Goal: Task Accomplishment & Management: Manage account settings

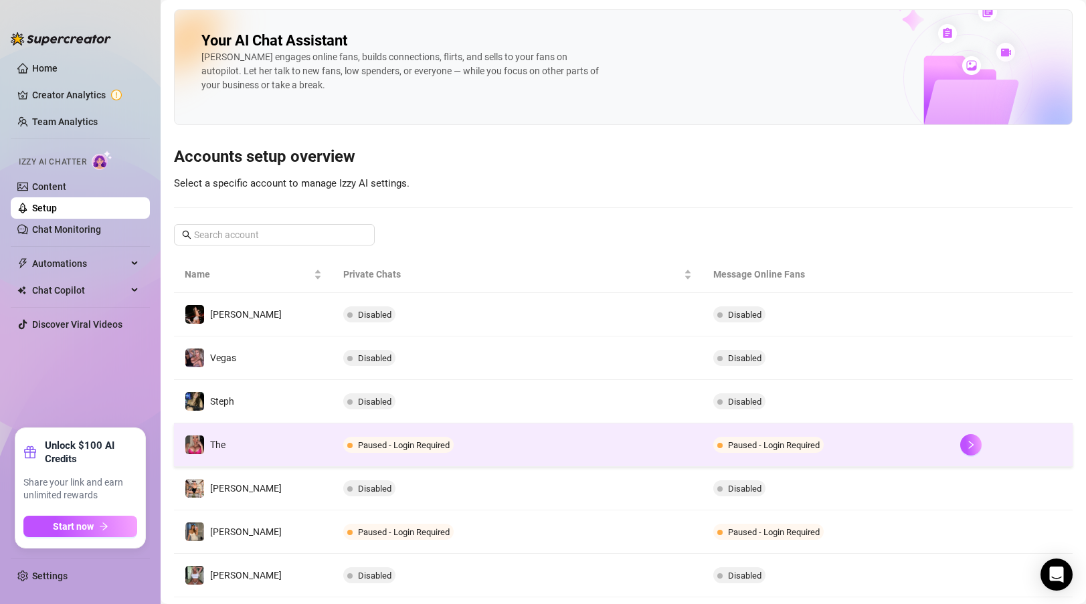
scroll to position [201, 0]
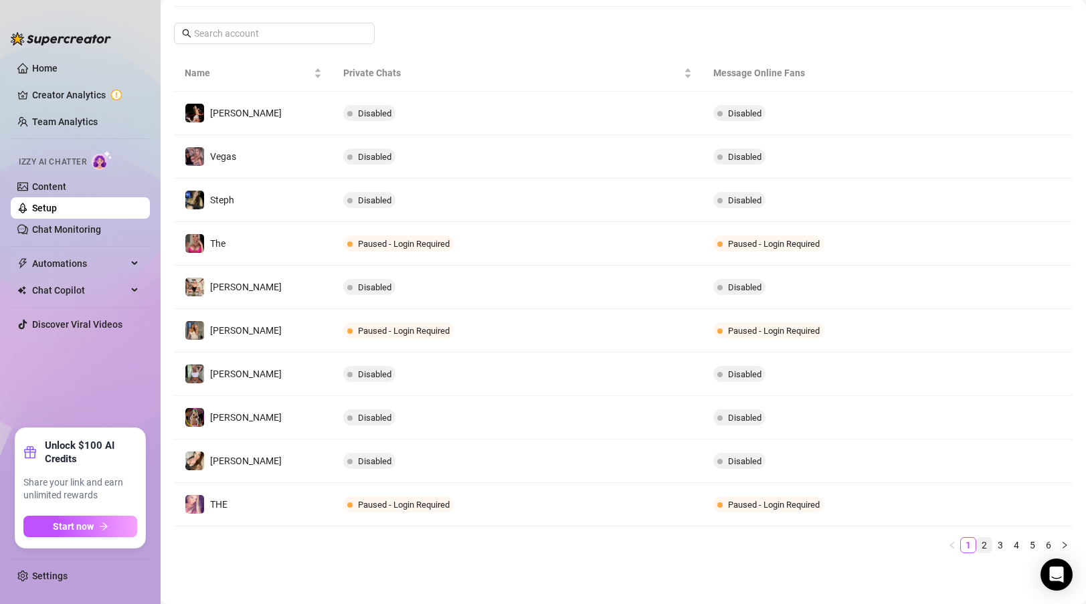
click at [986, 544] on link "2" at bounding box center [984, 545] width 15 height 15
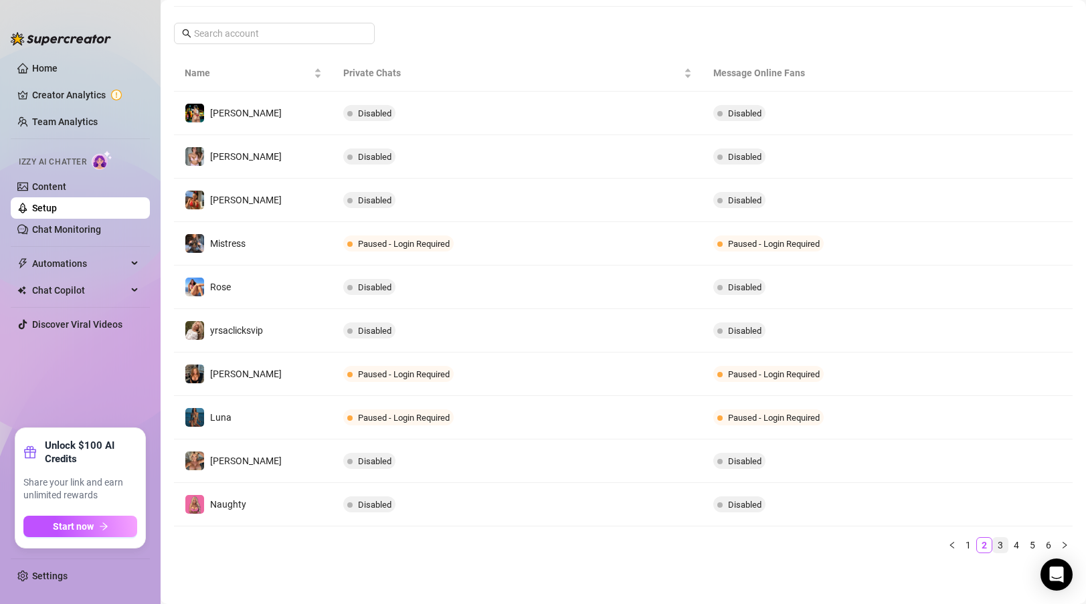
click at [1004, 546] on link "3" at bounding box center [1000, 545] width 15 height 15
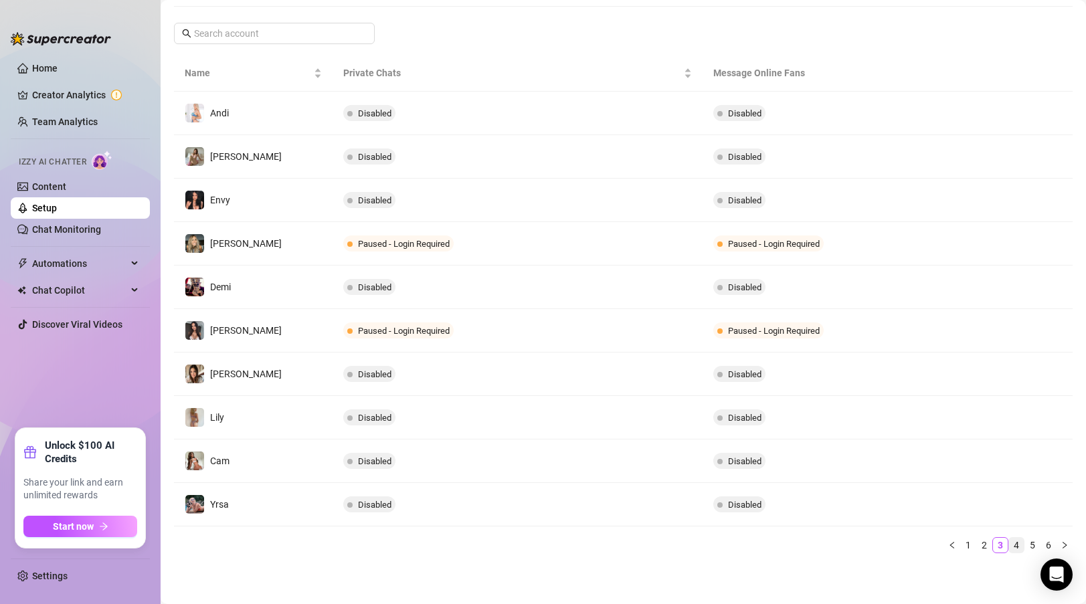
click at [1018, 545] on link "4" at bounding box center [1017, 545] width 15 height 15
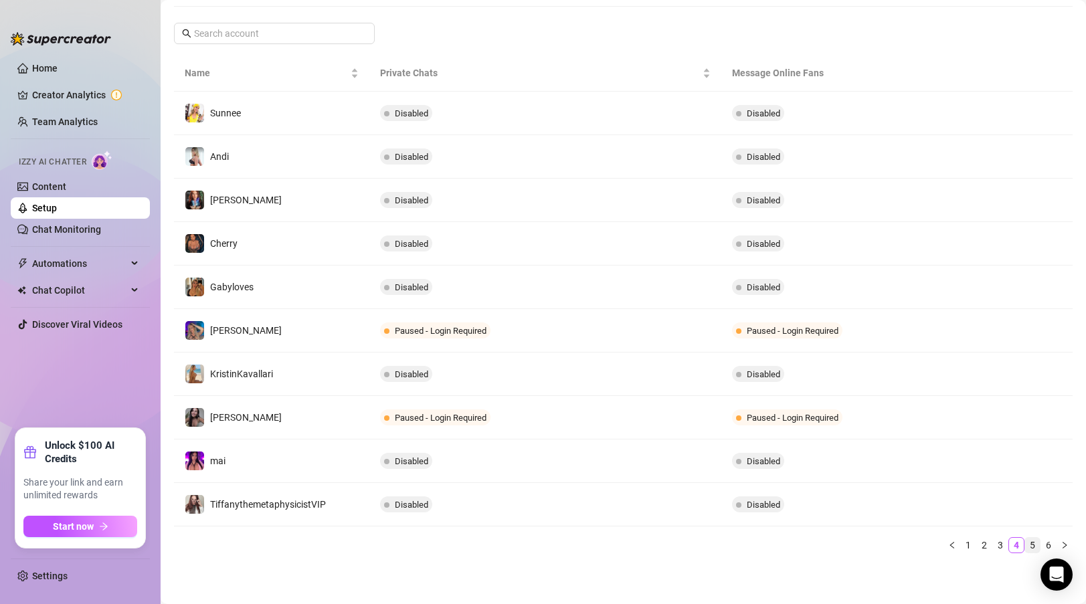
click at [1035, 543] on link "5" at bounding box center [1033, 545] width 15 height 15
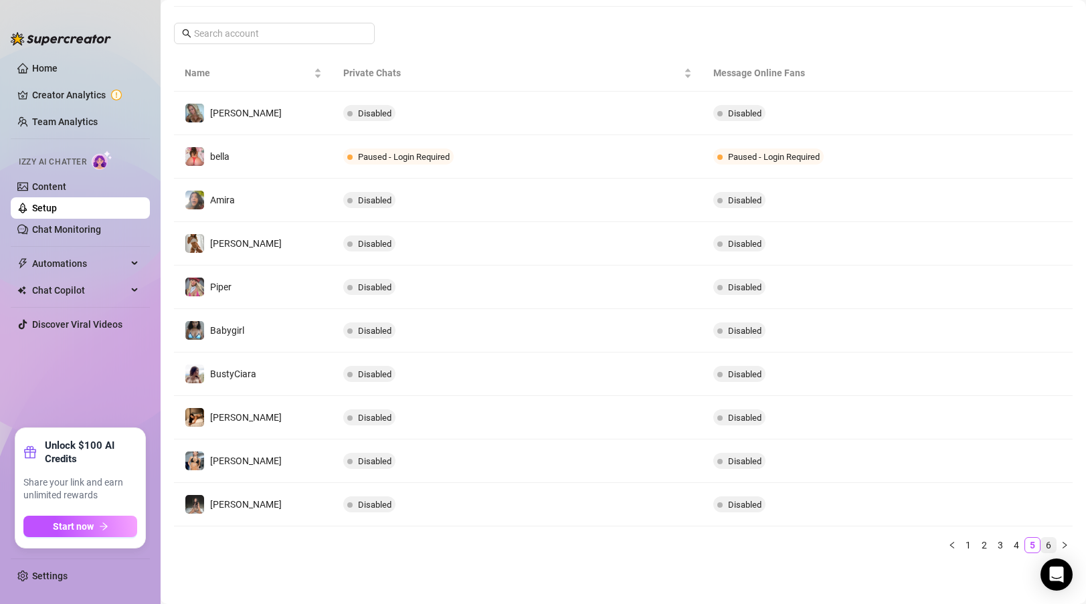
click at [1051, 540] on link "6" at bounding box center [1049, 545] width 15 height 15
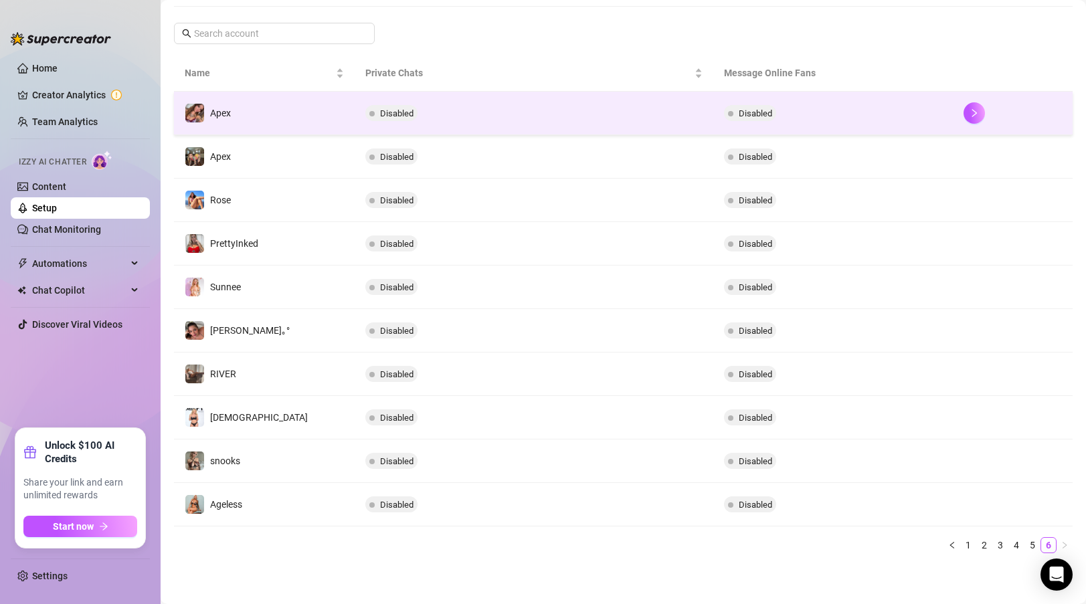
click at [445, 108] on td "Disabled" at bounding box center [534, 114] width 359 height 44
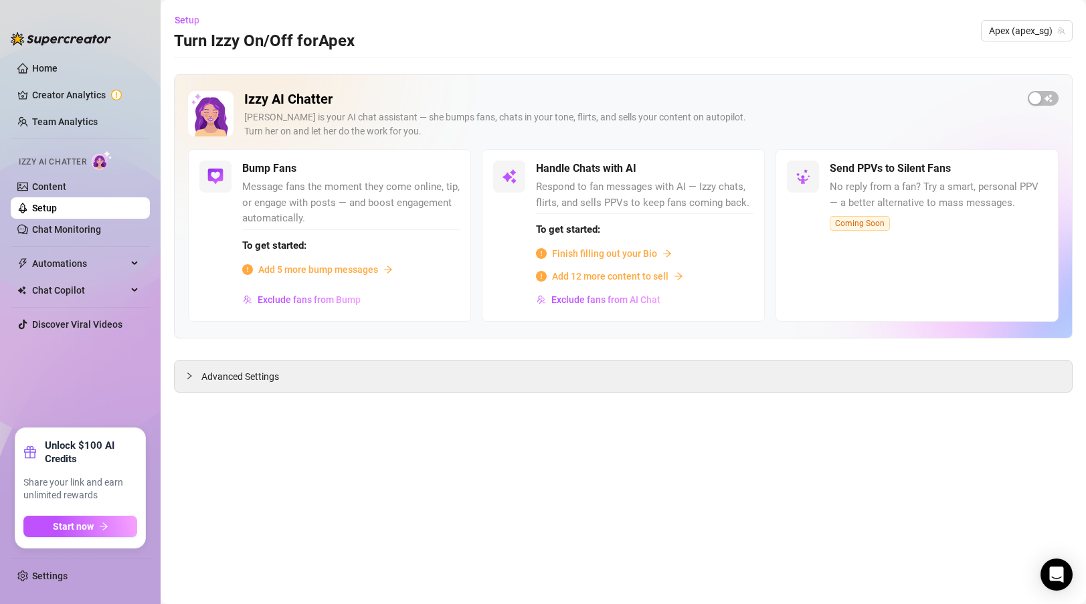
click at [347, 262] on span "Add 5 more bump messages" at bounding box center [318, 269] width 120 height 15
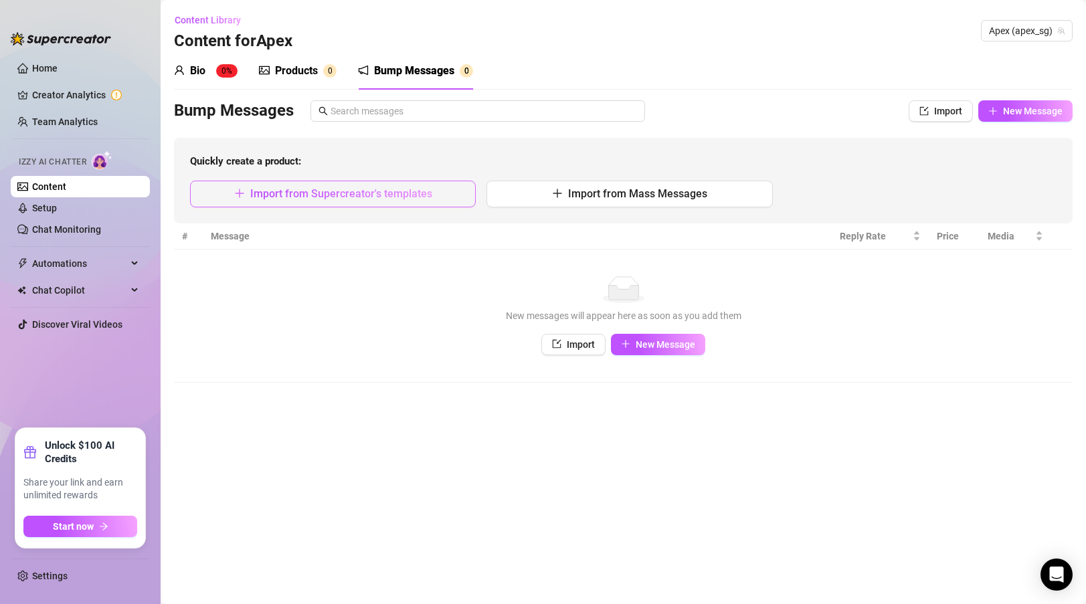
click at [422, 190] on span "Import from Supercreator's templates" at bounding box center [341, 193] width 182 height 13
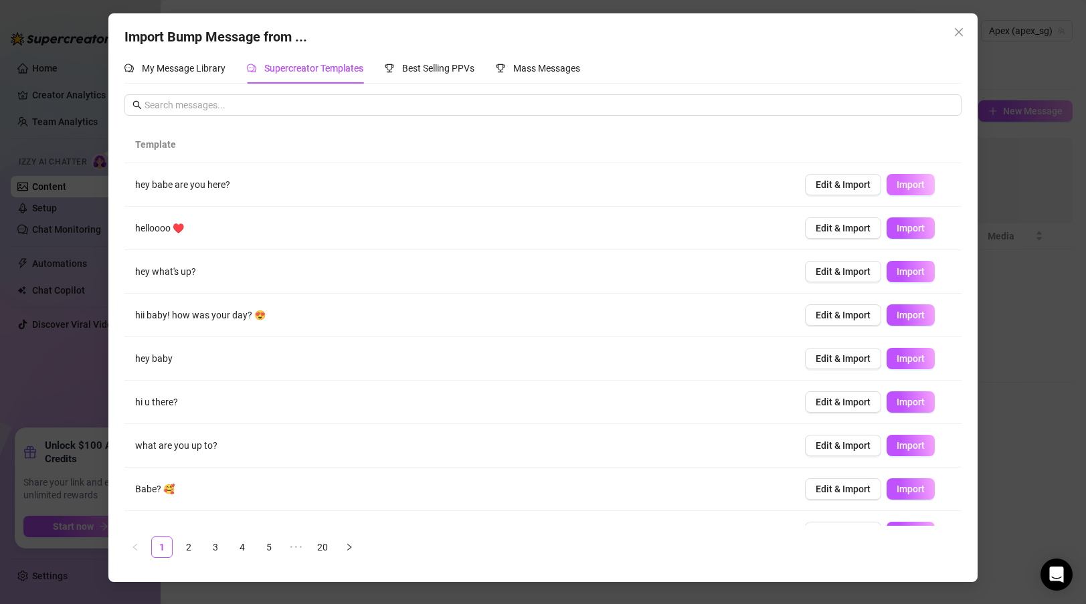
click at [913, 181] on span "Import" at bounding box center [911, 184] width 28 height 11
click at [914, 226] on span "Import" at bounding box center [911, 228] width 28 height 11
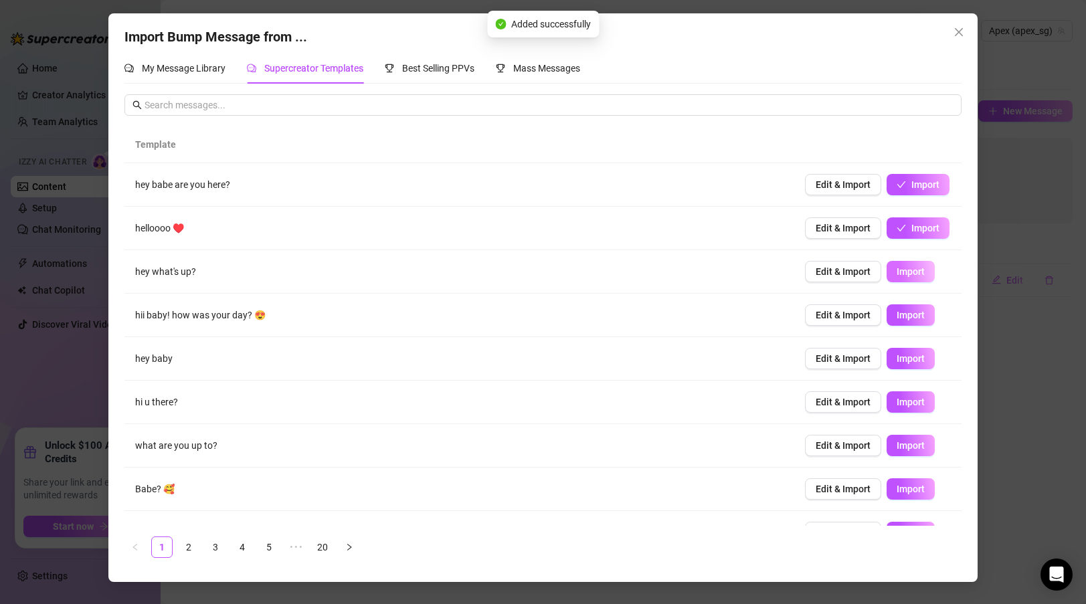
click at [913, 267] on span "Import" at bounding box center [911, 271] width 28 height 11
click at [911, 311] on span "Import" at bounding box center [911, 315] width 28 height 11
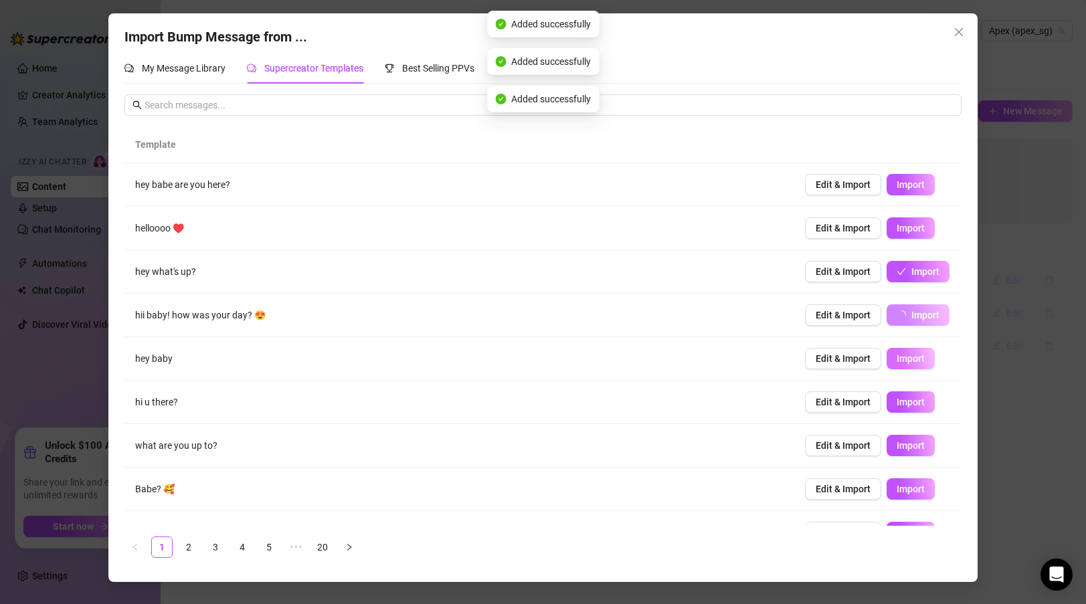
click at [912, 350] on button "Import" at bounding box center [911, 358] width 48 height 21
click at [910, 393] on button "Import" at bounding box center [911, 402] width 48 height 21
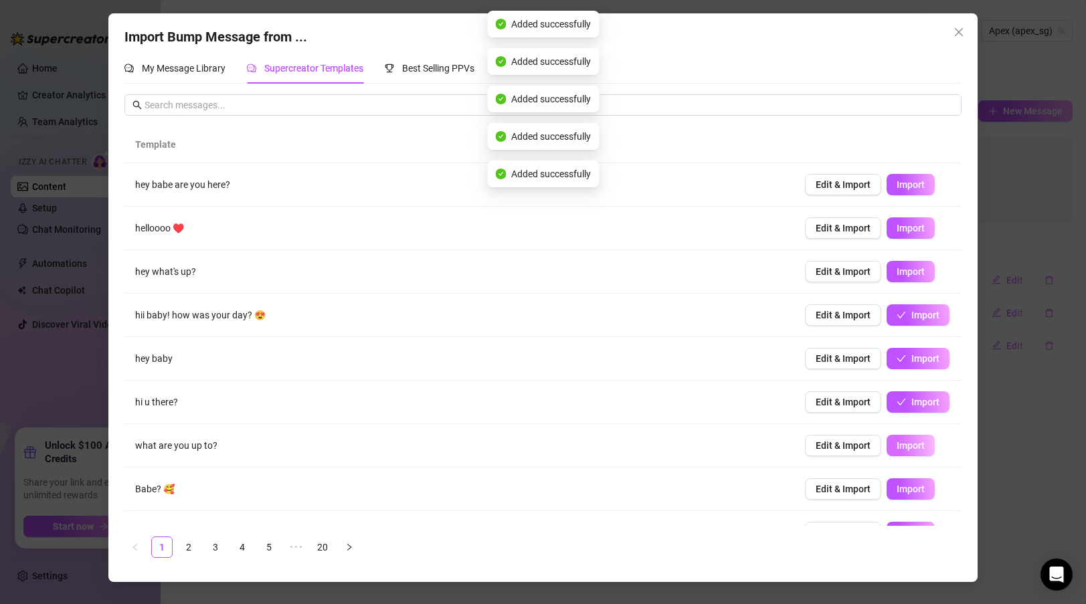
click at [906, 440] on span "Import" at bounding box center [911, 445] width 28 height 11
click at [914, 448] on span "Import" at bounding box center [911, 445] width 28 height 11
click at [916, 431] on td "Edit & Import Import" at bounding box center [878, 446] width 167 height 44
click at [910, 477] on td "Edit & Import Import" at bounding box center [878, 490] width 167 height 44
click at [909, 566] on button "Import" at bounding box center [911, 576] width 48 height 21
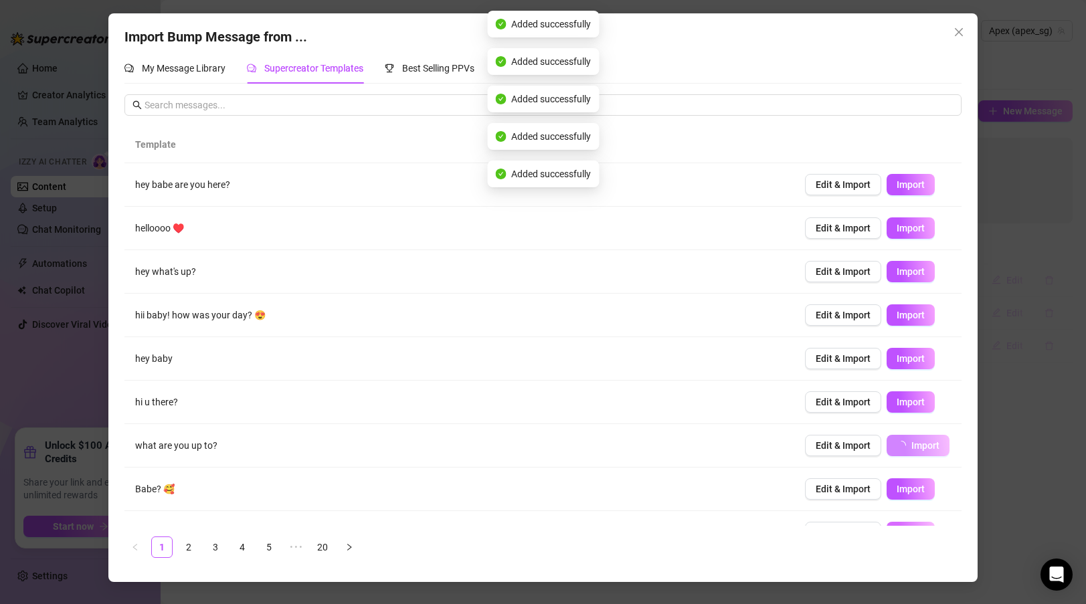
scroll to position [72, 0]
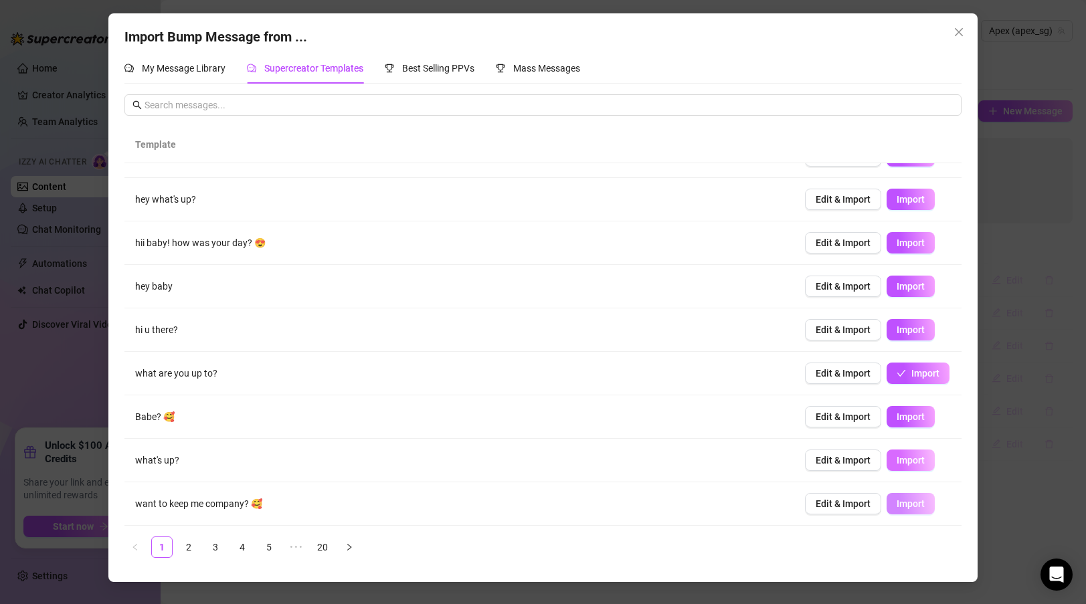
click at [922, 455] on span "Import" at bounding box center [911, 460] width 28 height 11
click at [915, 419] on span "Import" at bounding box center [911, 417] width 28 height 11
type textarea "Babe? 🥰"
type input "0"
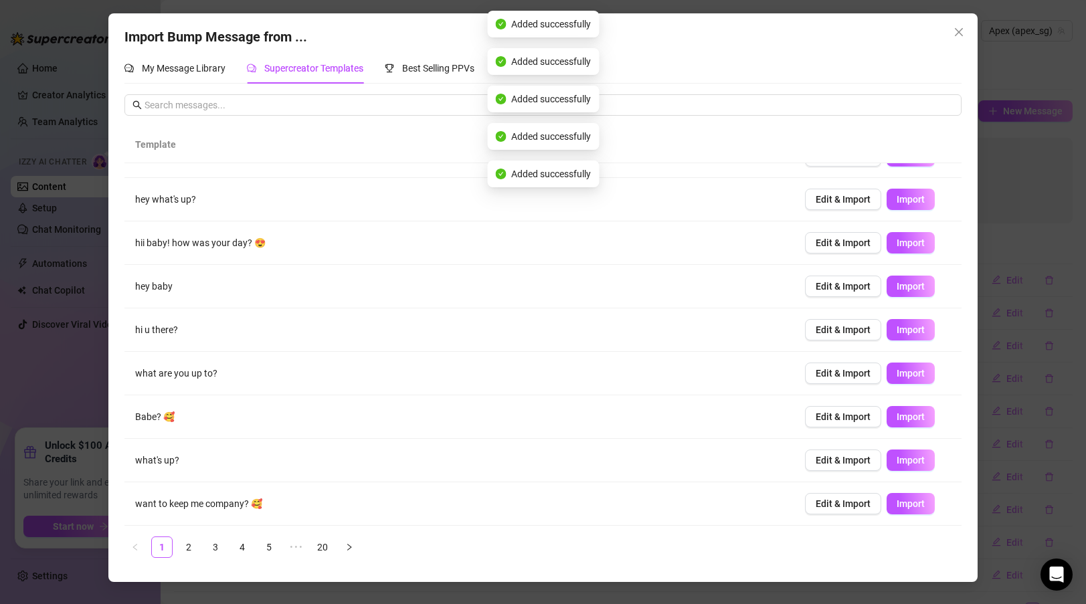
scroll to position [0, 0]
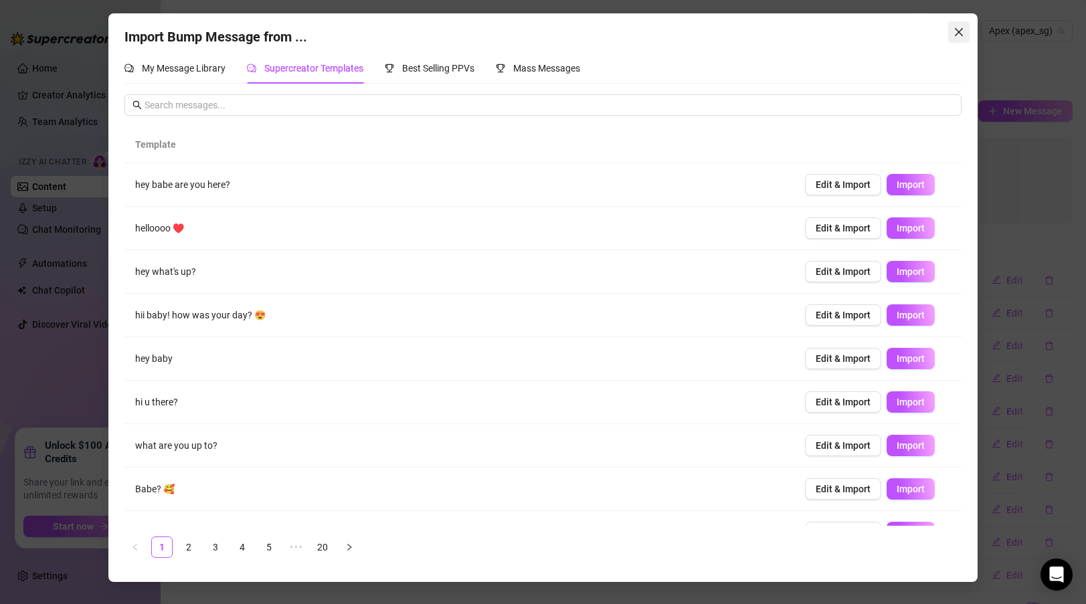
click at [960, 28] on icon "close" at bounding box center [959, 32] width 11 height 11
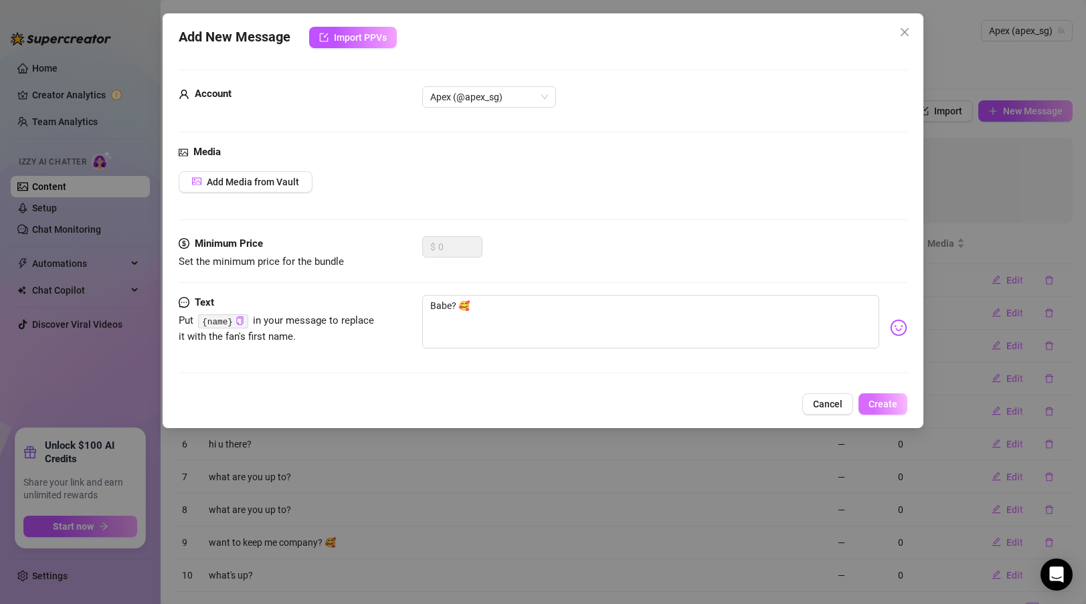
click at [876, 405] on span "Create" at bounding box center [883, 404] width 29 height 11
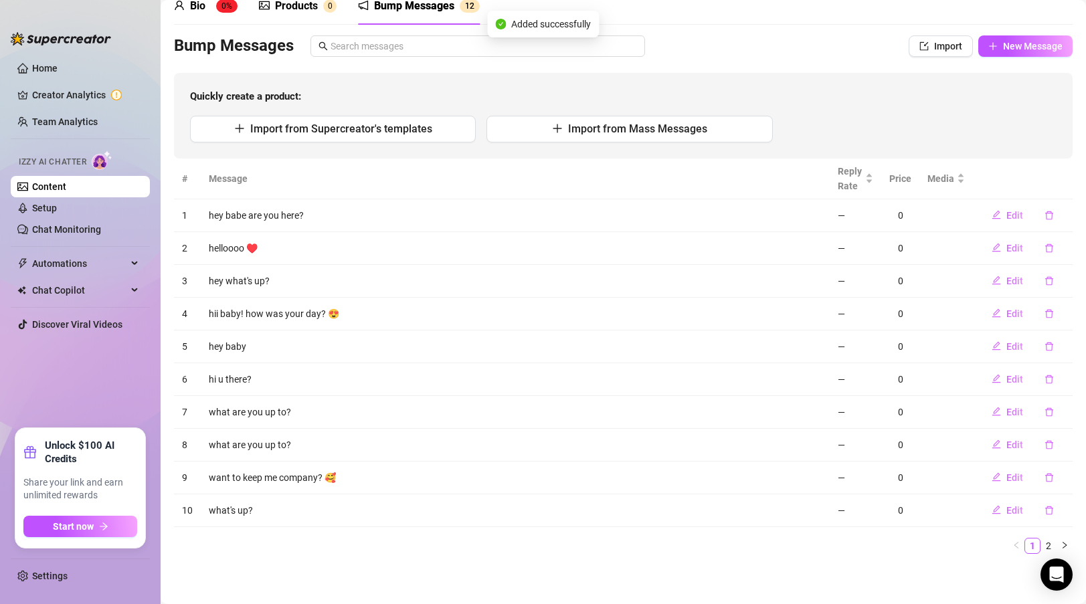
scroll to position [64, 0]
click at [1015, 212] on span "Edit" at bounding box center [1015, 217] width 17 height 11
type textarea "hey babe are you here?"
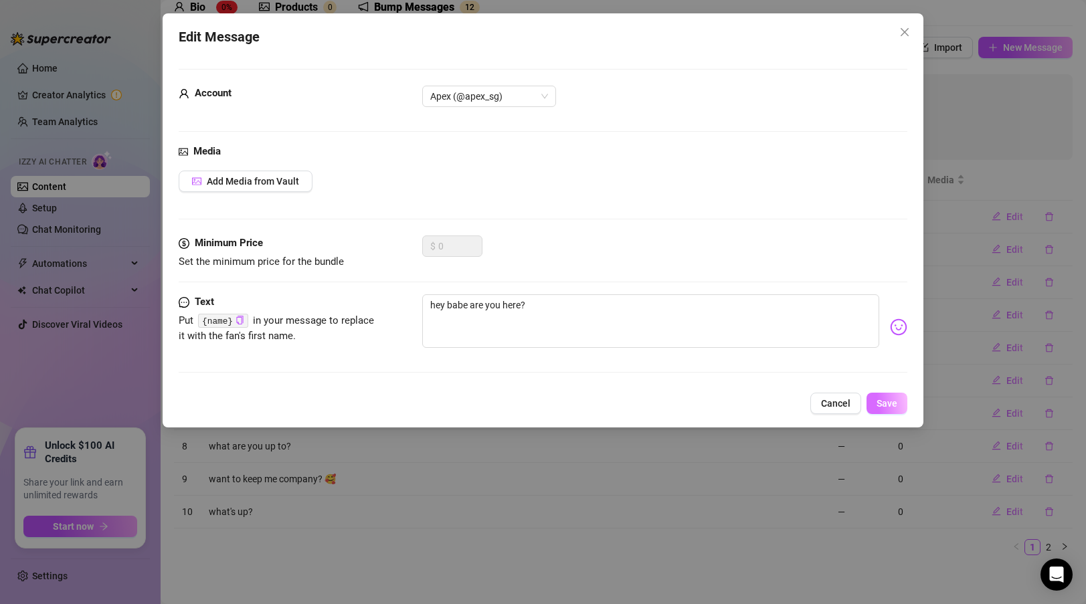
click at [888, 404] on span "Save" at bounding box center [887, 403] width 21 height 11
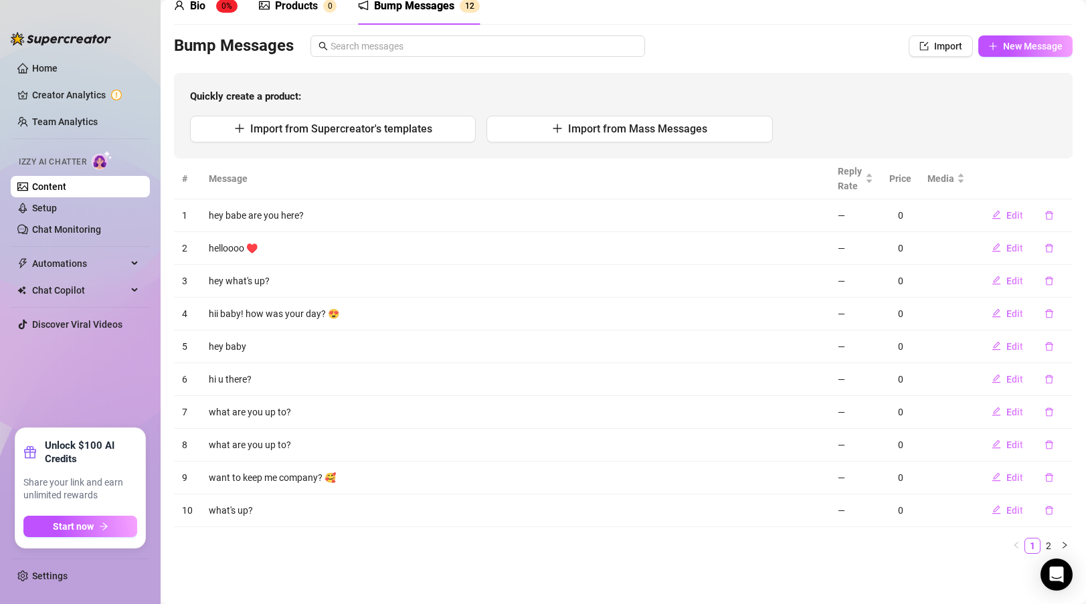
scroll to position [64, 0]
click at [1064, 542] on button "button" at bounding box center [1065, 547] width 16 height 16
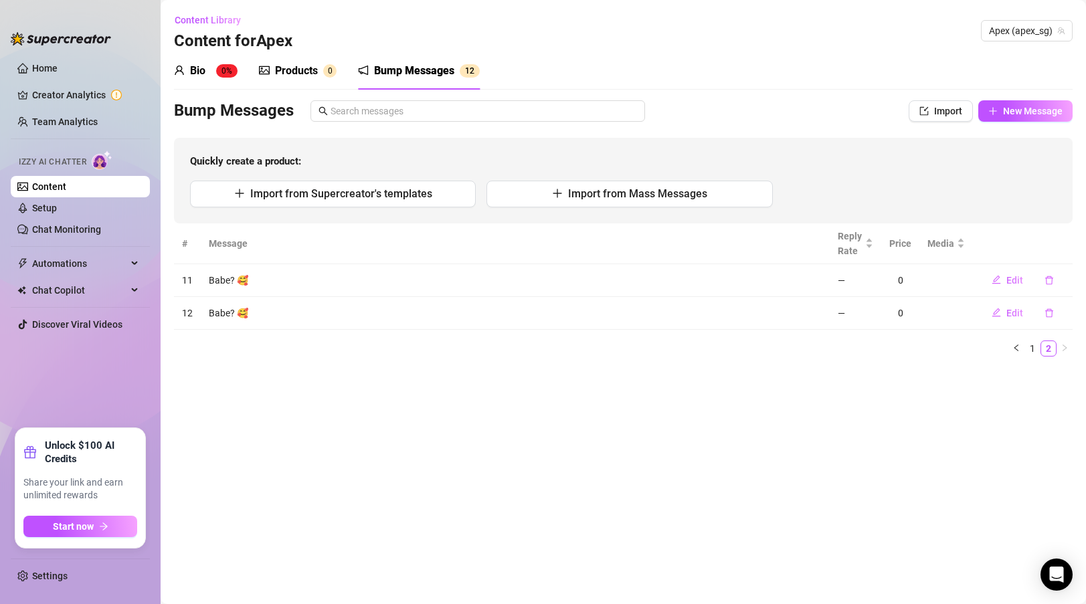
scroll to position [0, 0]
click at [843, 278] on td "—" at bounding box center [856, 280] width 52 height 33
click at [1022, 350] on button "button" at bounding box center [1017, 349] width 16 height 16
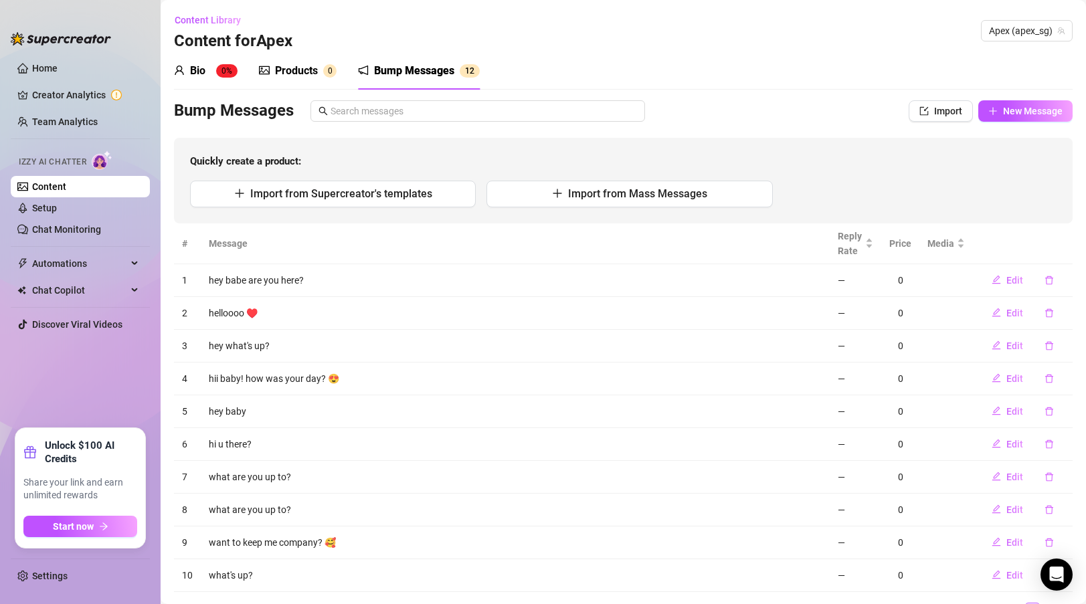
click at [303, 69] on div "Products" at bounding box center [296, 71] width 43 height 16
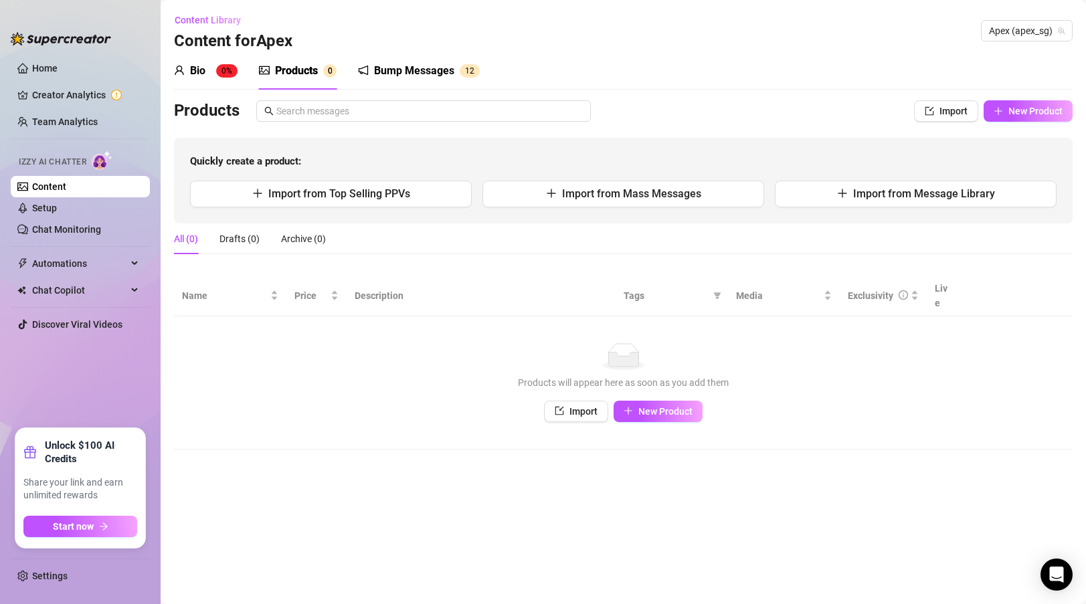
click at [219, 68] on sup "0%" at bounding box center [226, 70] width 21 height 13
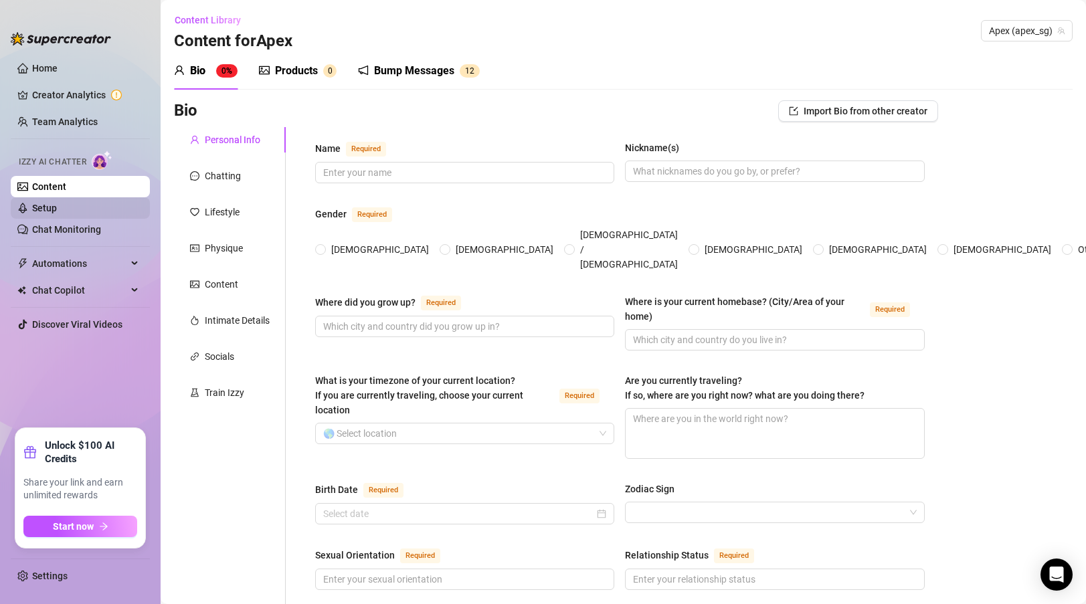
click at [38, 214] on link "Setup" at bounding box center [44, 208] width 25 height 11
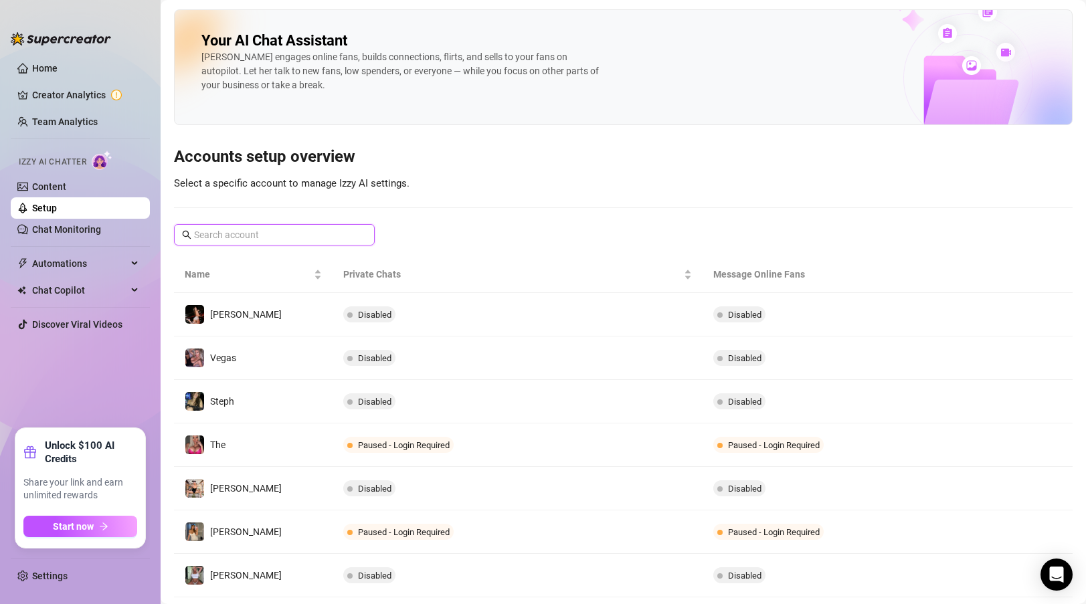
click at [251, 232] on input "text" at bounding box center [275, 235] width 162 height 15
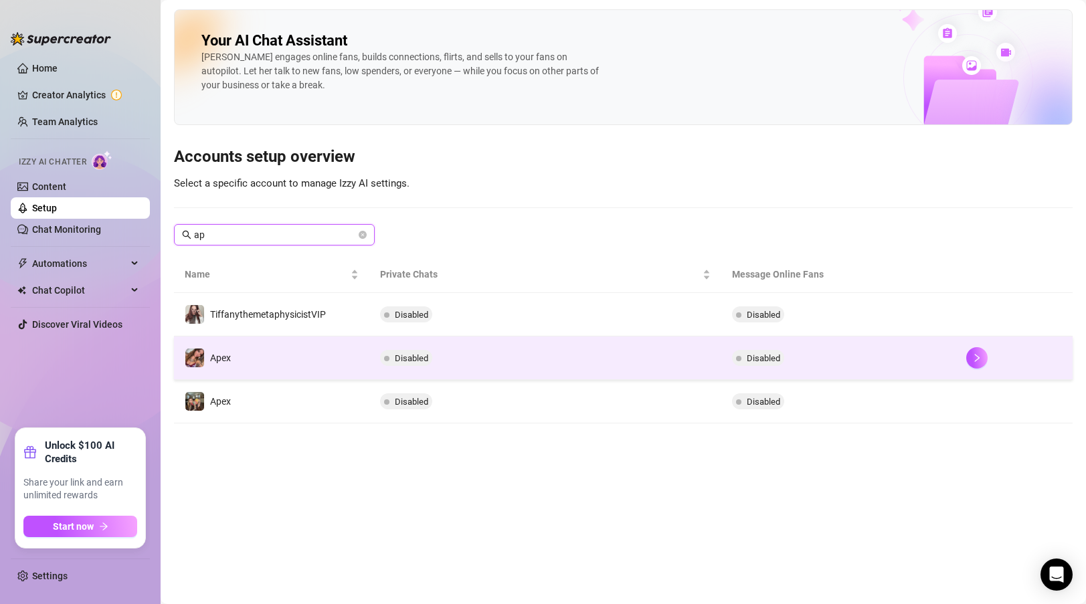
type input "ap"
click at [305, 366] on td "Apex" at bounding box center [271, 359] width 195 height 44
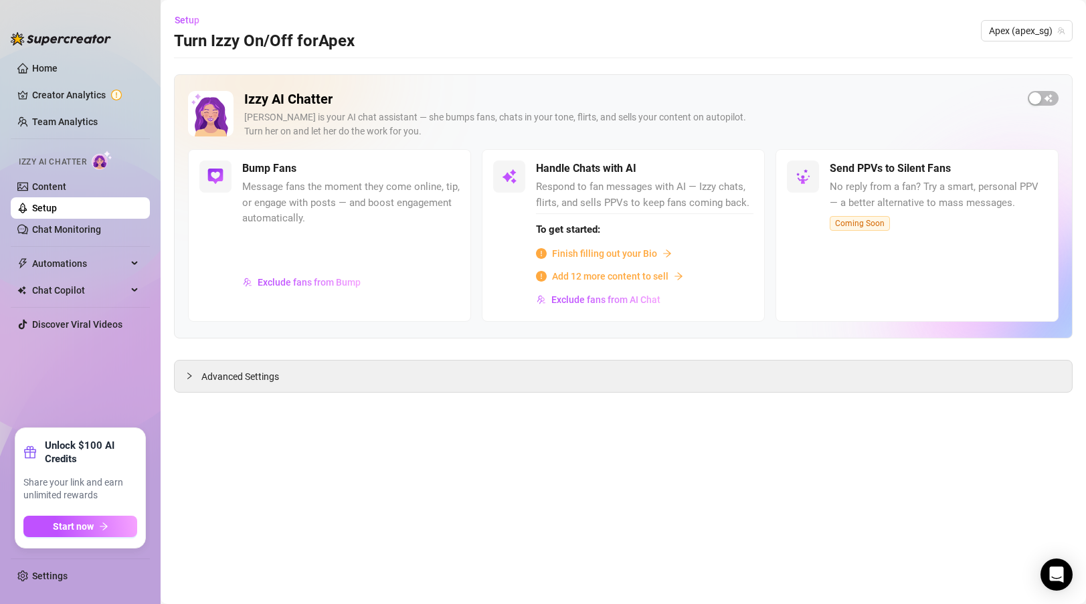
click at [1038, 90] on div "Izzy AI Chatter Izzy is your AI chat assistant — she bumps fans, chats in your …" at bounding box center [623, 206] width 899 height 264
click at [1047, 98] on span "button" at bounding box center [1043, 98] width 31 height 15
click at [332, 277] on span "Exclude fans from Bump" at bounding box center [309, 282] width 103 height 11
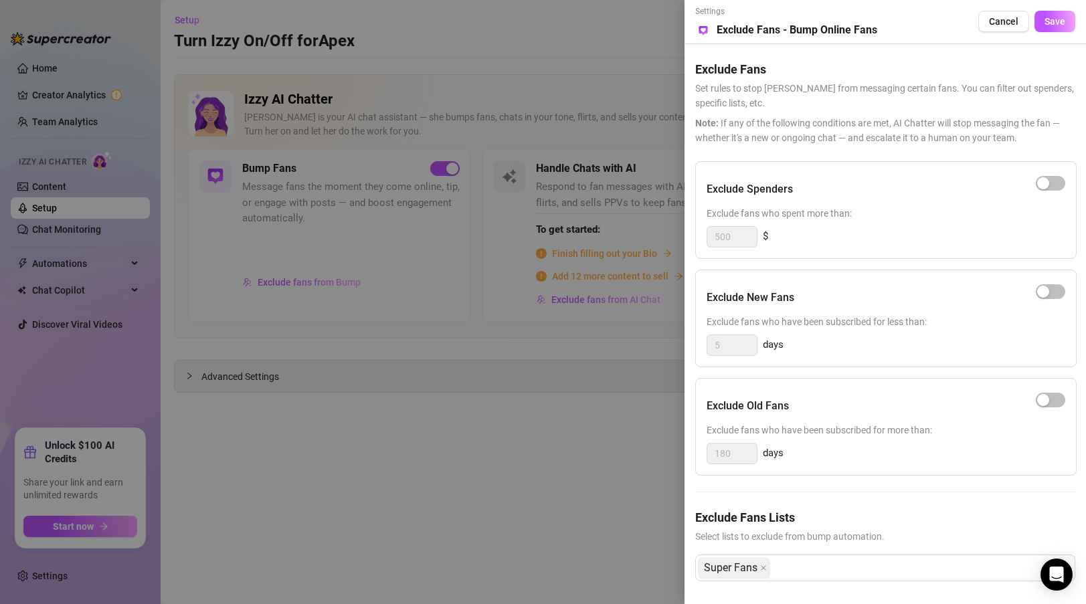
click at [459, 483] on div at bounding box center [543, 302] width 1086 height 604
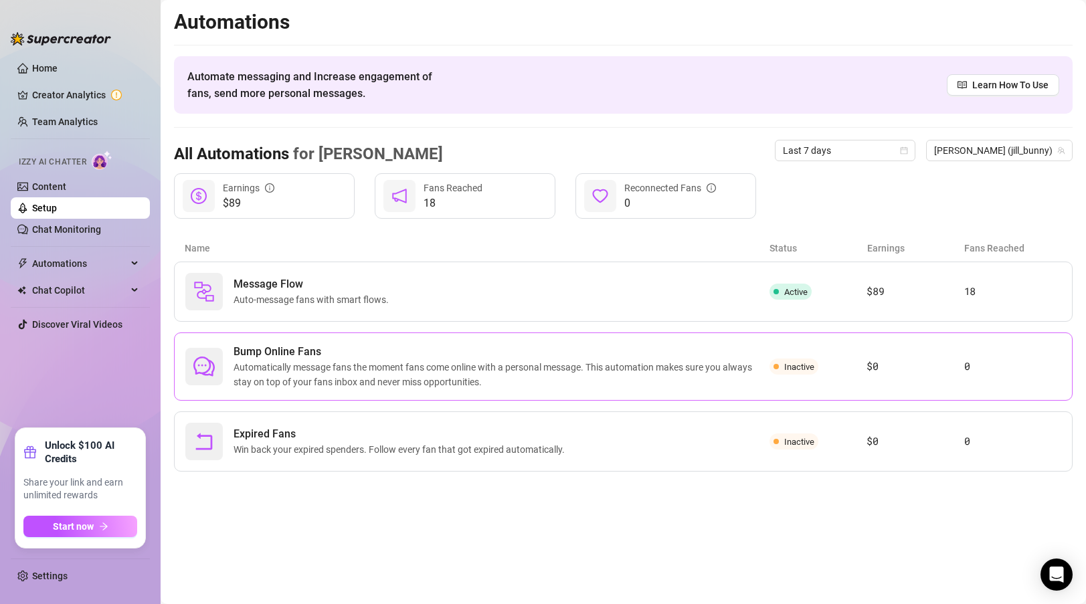
click at [417, 376] on span "Automatically message fans the moment fans come online with a personal message.…" at bounding box center [502, 374] width 536 height 29
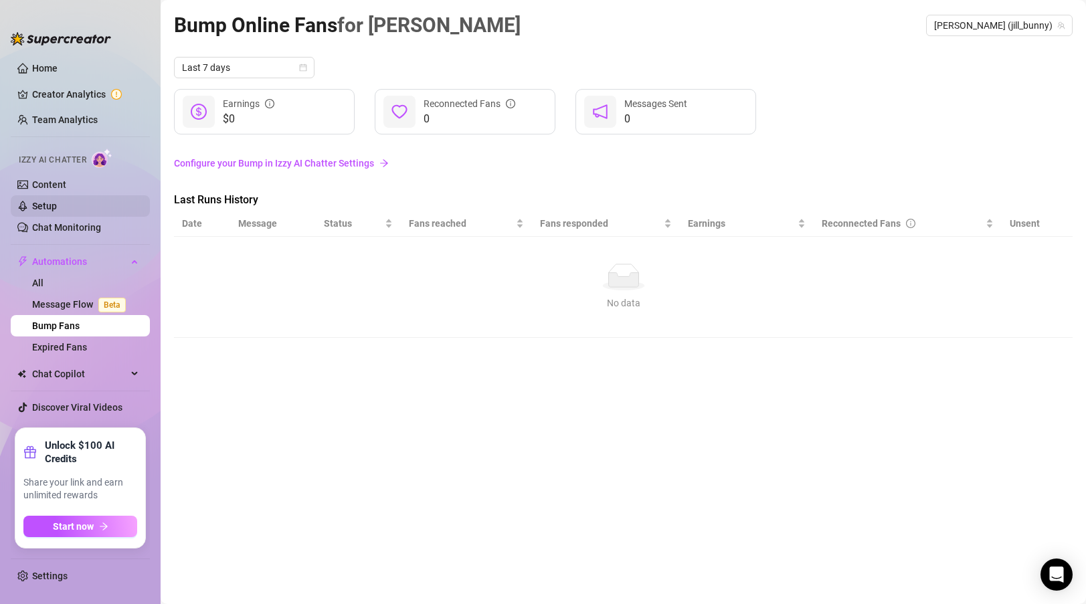
click at [57, 208] on link "Setup" at bounding box center [44, 206] width 25 height 11
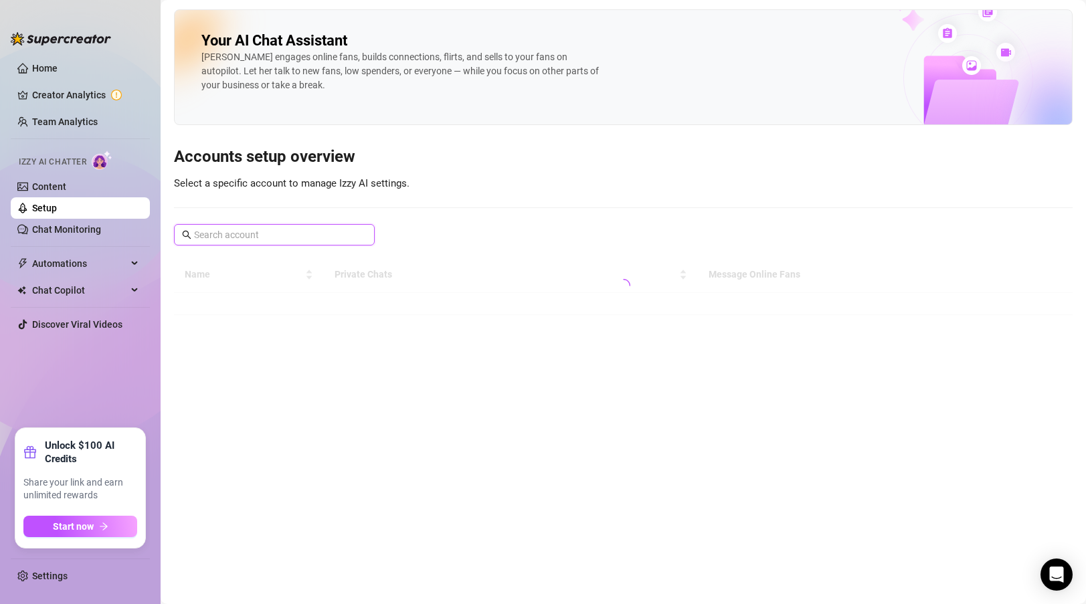
click at [240, 235] on input "text" at bounding box center [275, 235] width 162 height 15
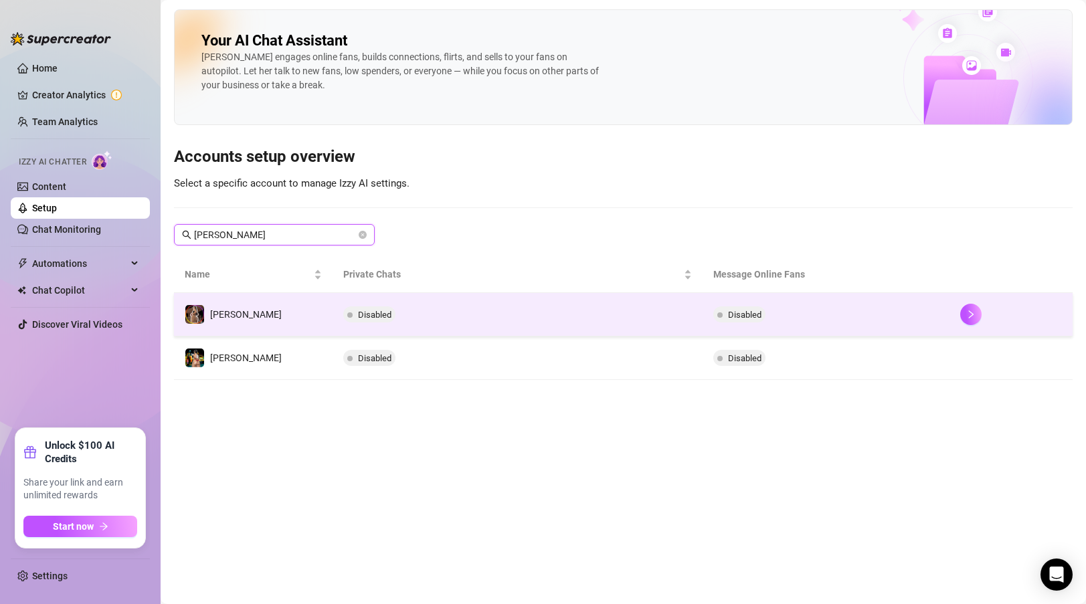
type input "jill"
click at [240, 324] on td "[PERSON_NAME]" at bounding box center [253, 315] width 159 height 44
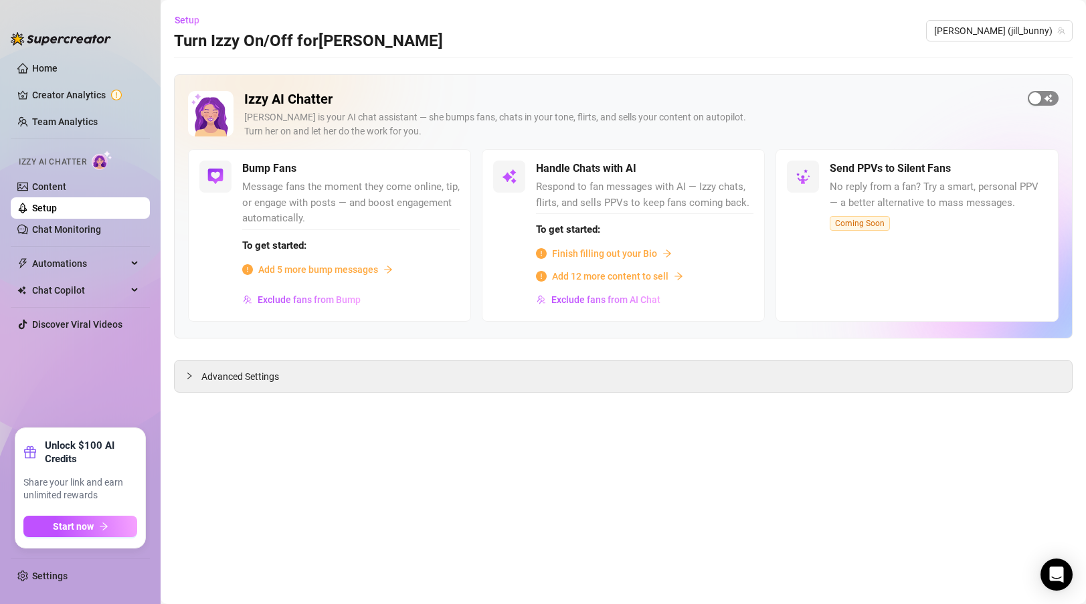
click at [1050, 94] on span "button" at bounding box center [1043, 98] width 31 height 15
click at [346, 265] on span "Add 5 more bump messages" at bounding box center [318, 269] width 120 height 15
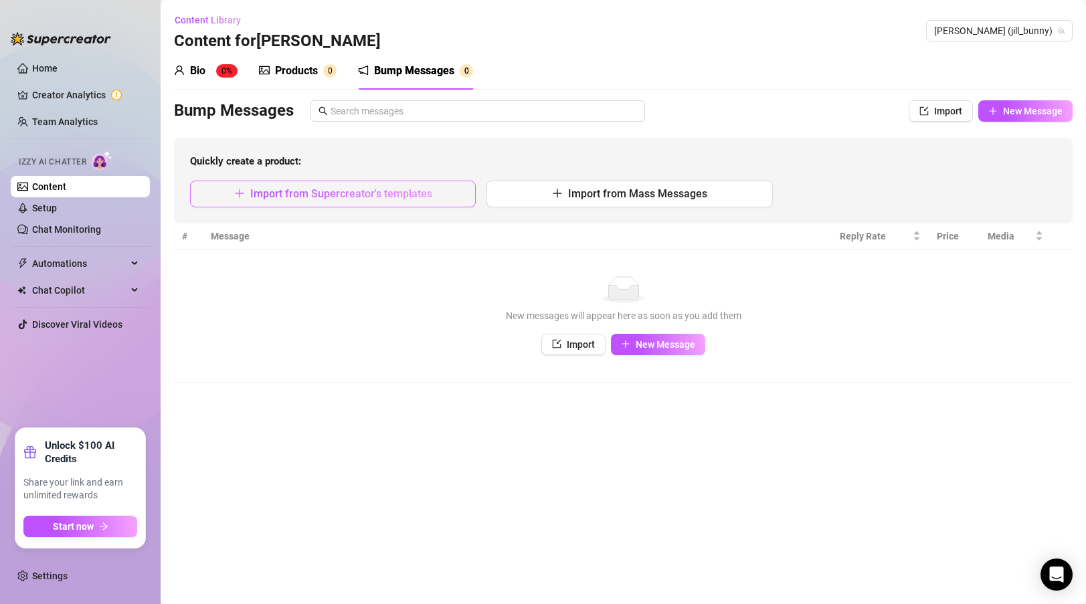
click at [380, 194] on span "Import from Supercreator's templates" at bounding box center [341, 193] width 182 height 13
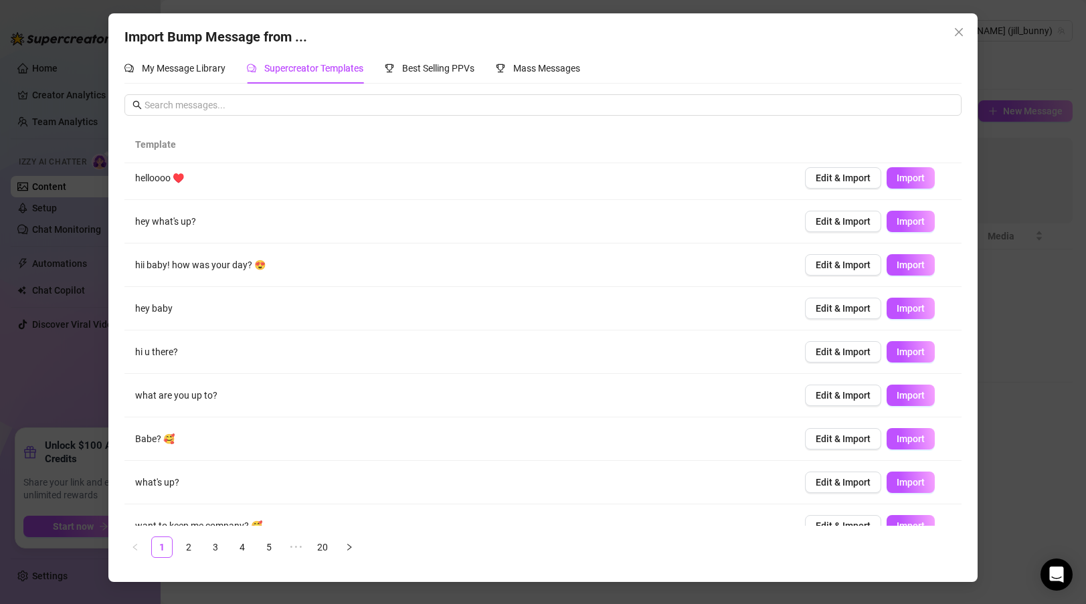
scroll to position [72, 0]
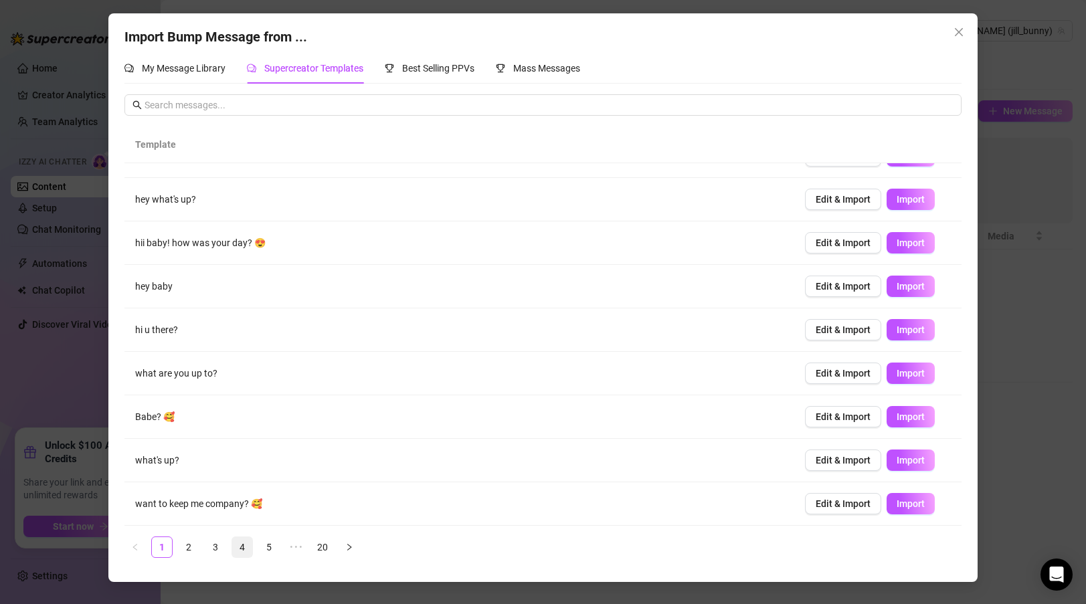
click at [237, 540] on link "4" at bounding box center [242, 548] width 20 height 20
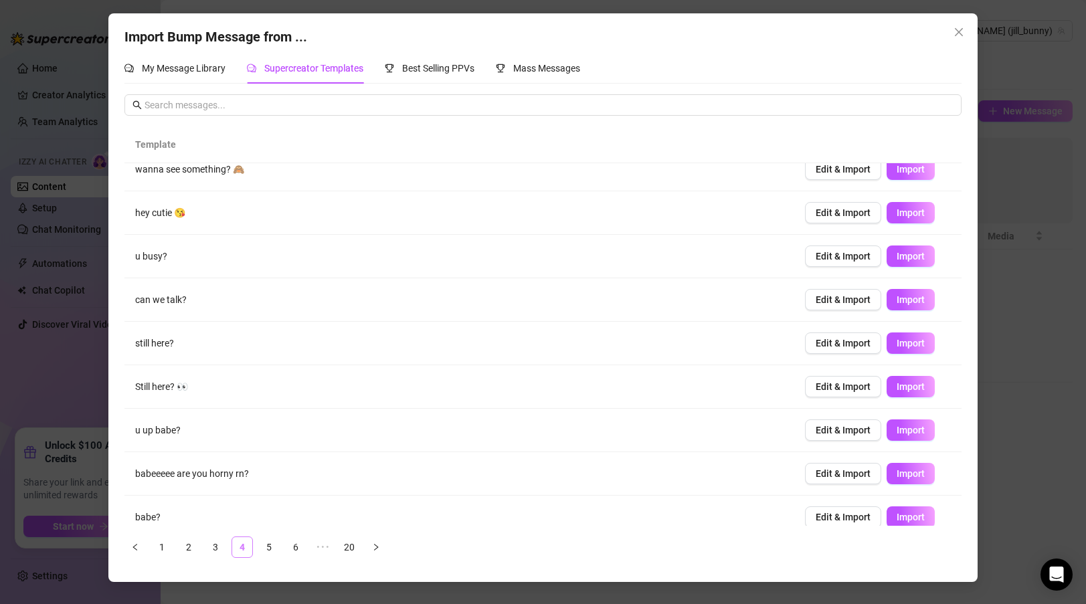
scroll to position [0, 0]
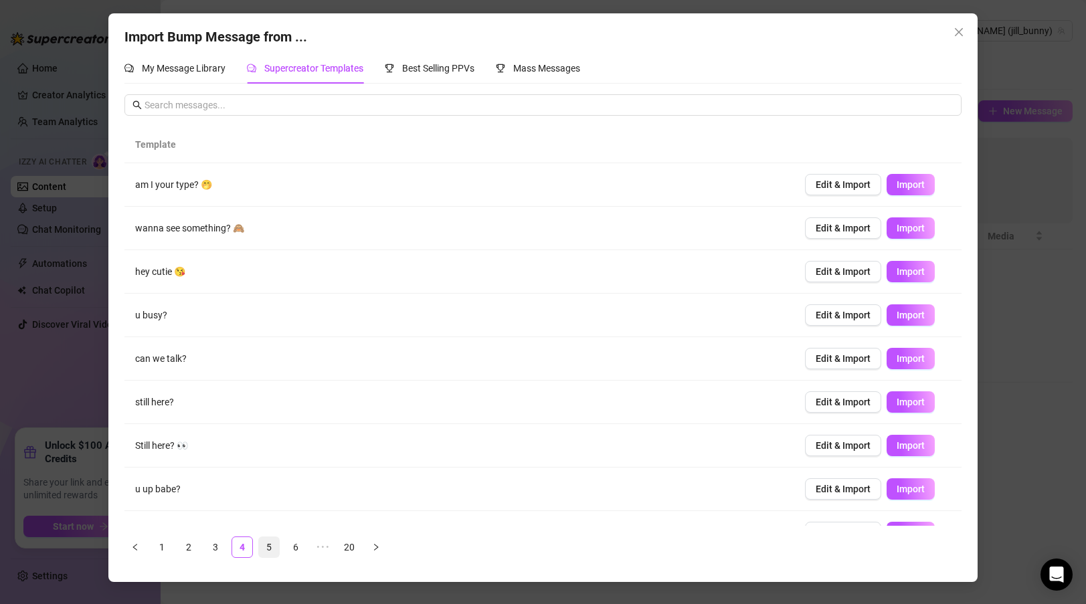
click at [274, 544] on link "5" at bounding box center [269, 548] width 20 height 20
click at [296, 549] on link "6" at bounding box center [296, 548] width 20 height 20
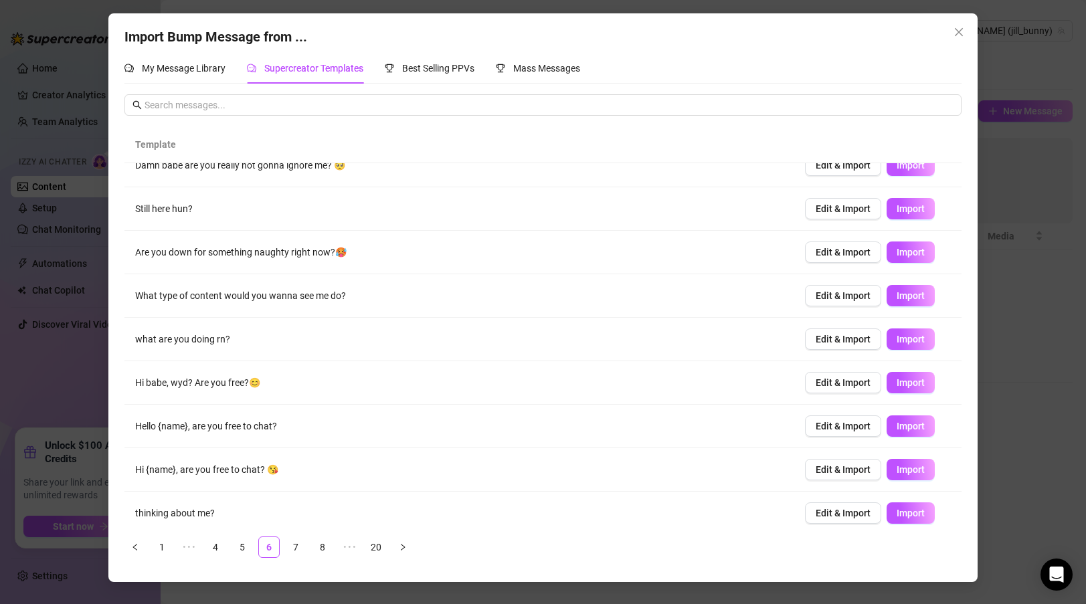
scroll to position [72, 0]
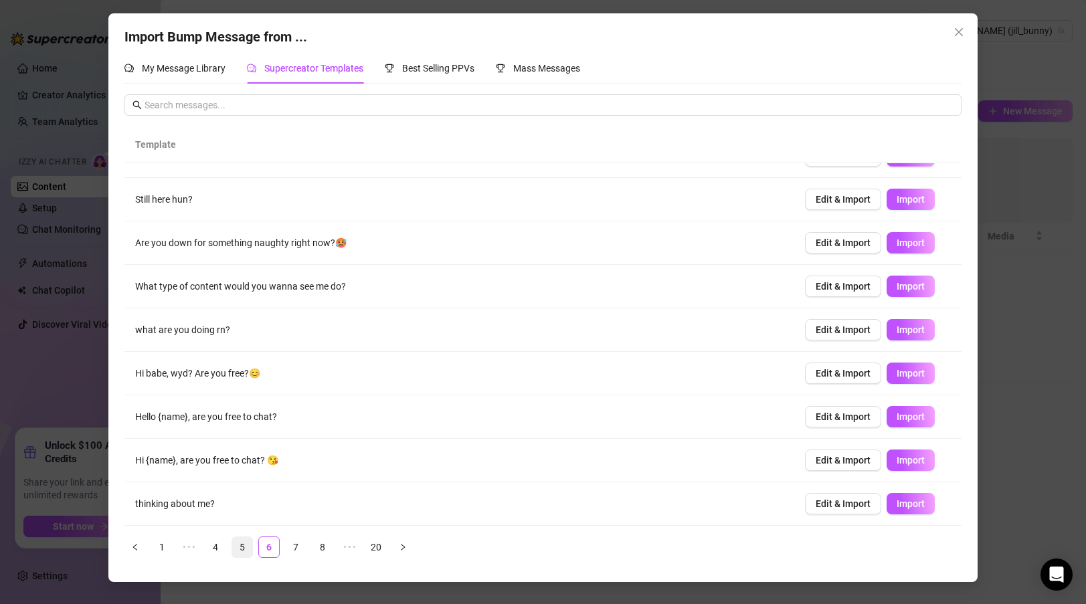
click at [238, 548] on link "5" at bounding box center [242, 548] width 20 height 20
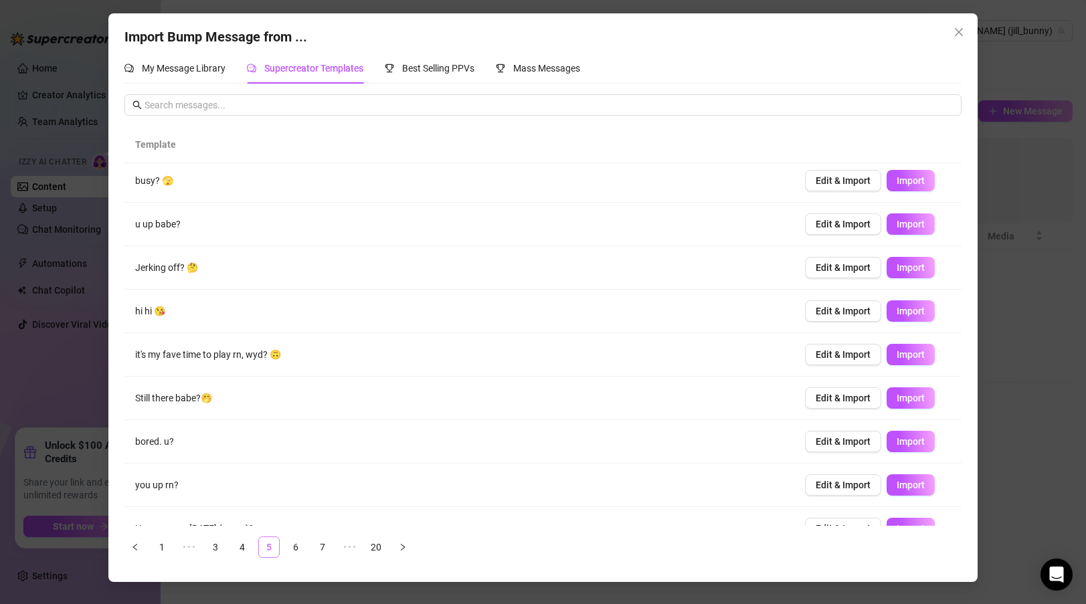
scroll to position [0, 0]
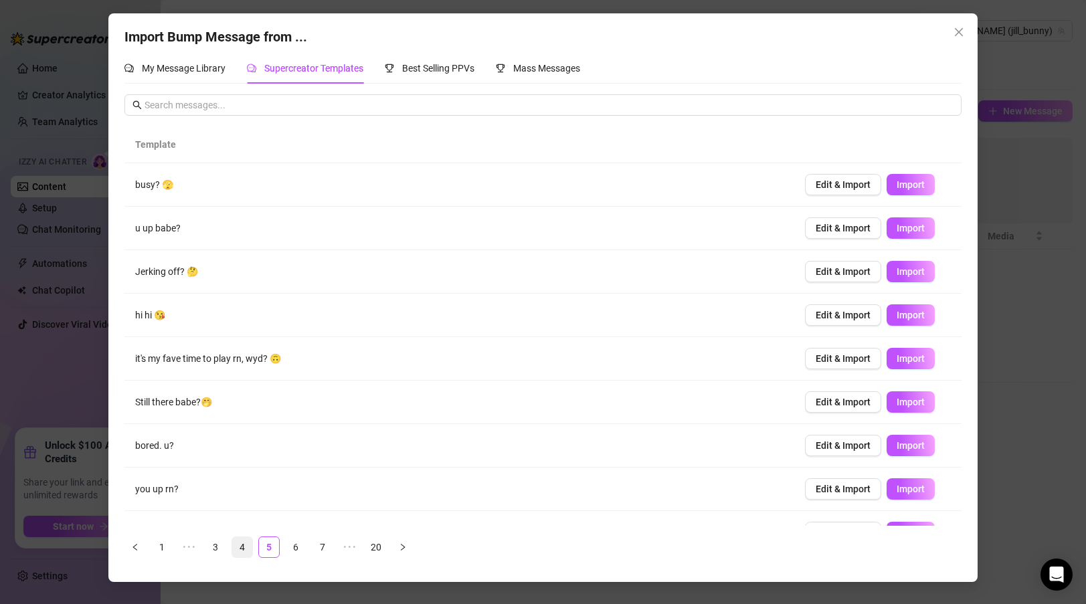
click at [242, 548] on link "4" at bounding box center [242, 548] width 20 height 20
click at [218, 547] on link "3" at bounding box center [216, 548] width 20 height 20
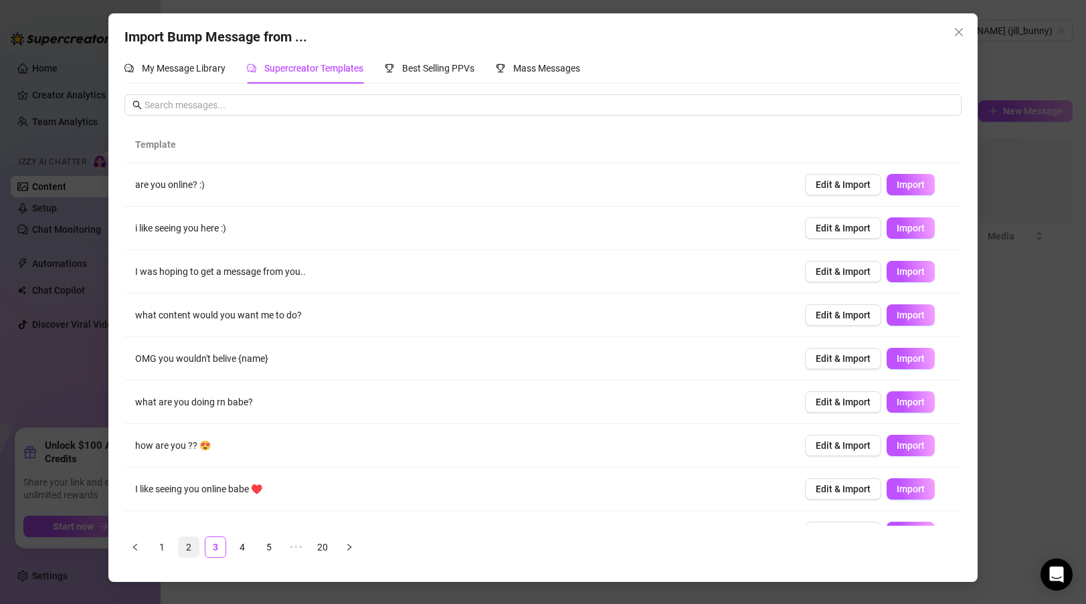
click at [193, 547] on link "2" at bounding box center [189, 548] width 20 height 20
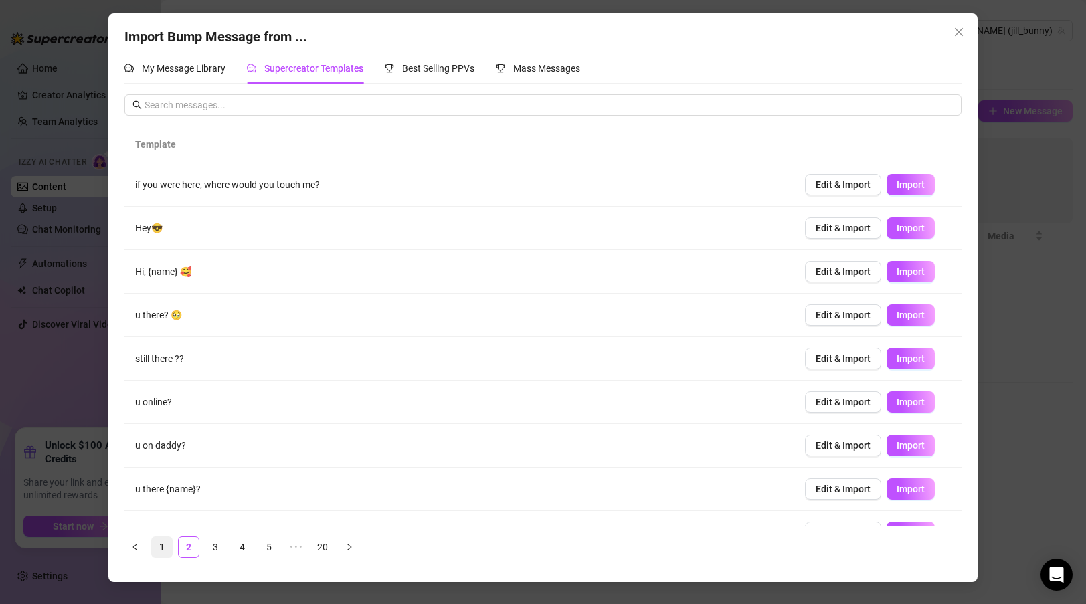
click at [158, 557] on link "1" at bounding box center [162, 548] width 20 height 20
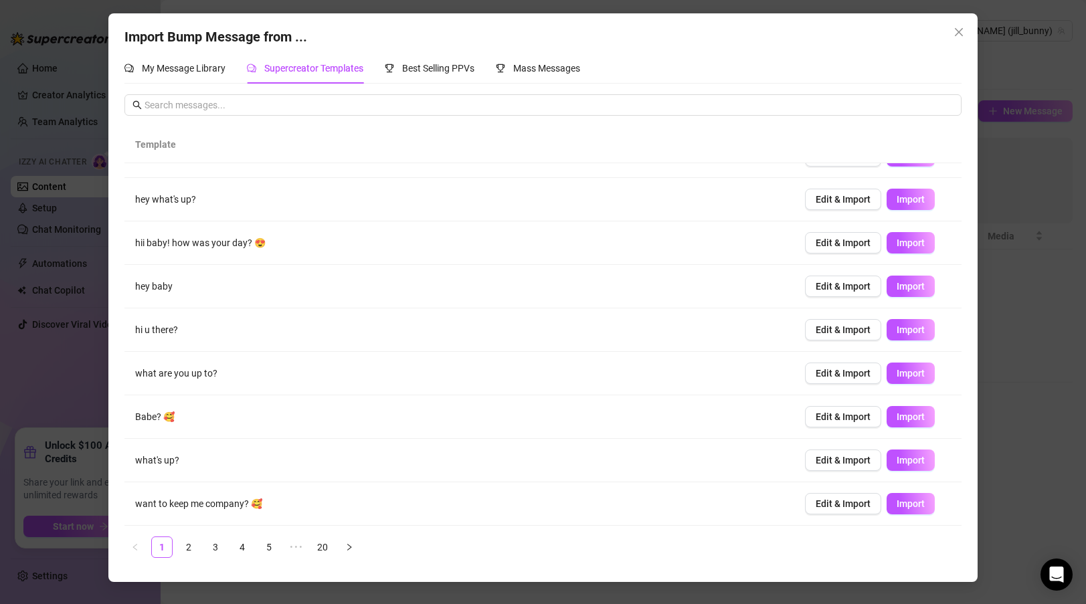
scroll to position [72, 0]
click at [920, 333] on span "Import" at bounding box center [911, 330] width 28 height 11
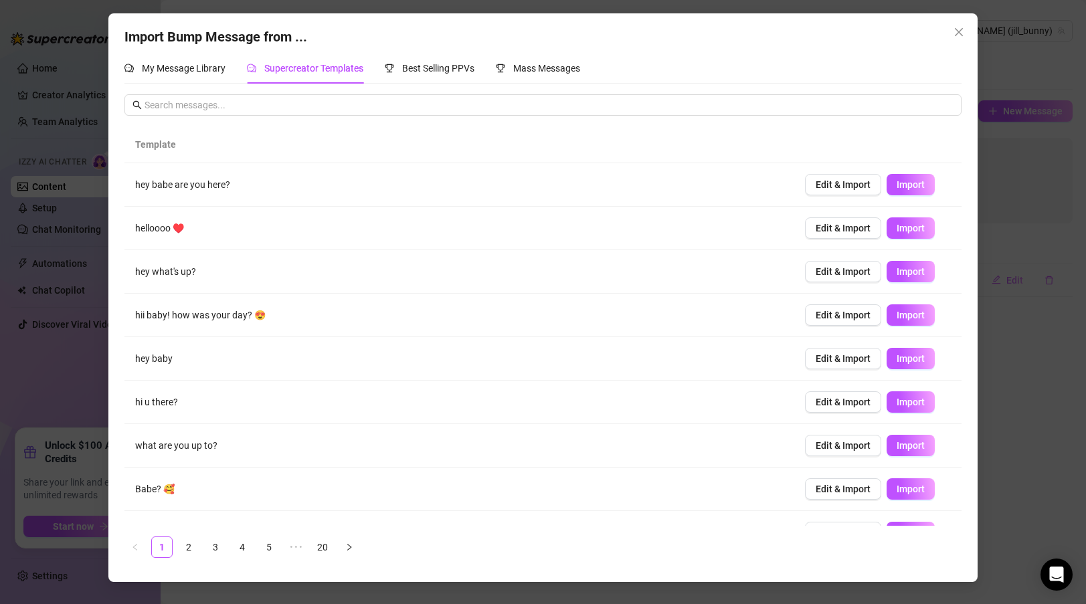
scroll to position [3, 0]
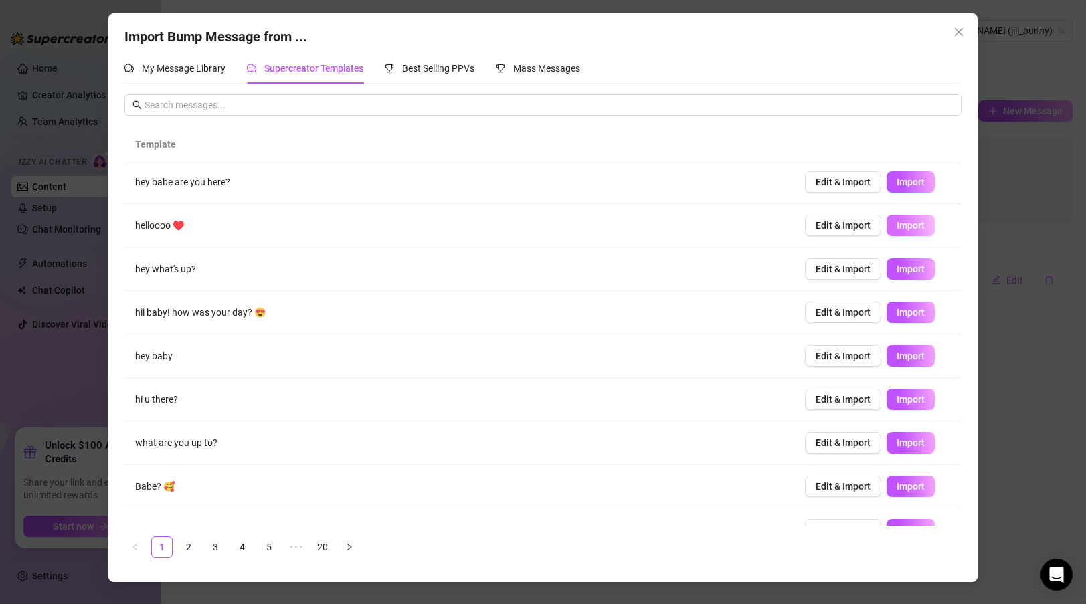
click at [914, 225] on span "Import" at bounding box center [911, 225] width 28 height 11
click at [906, 436] on button "Import" at bounding box center [911, 442] width 48 height 21
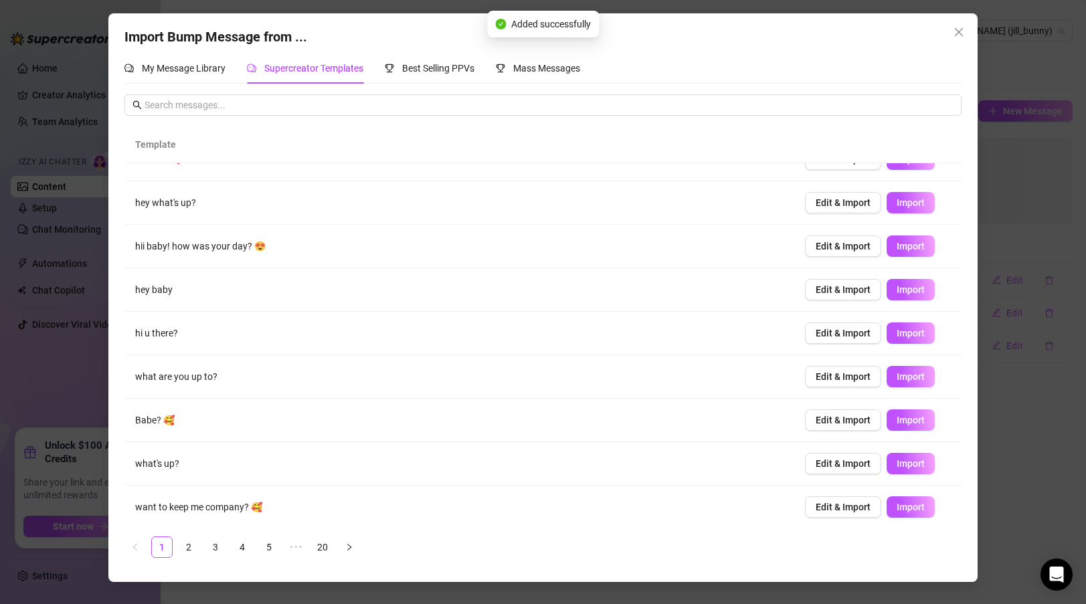
scroll to position [72, 0]
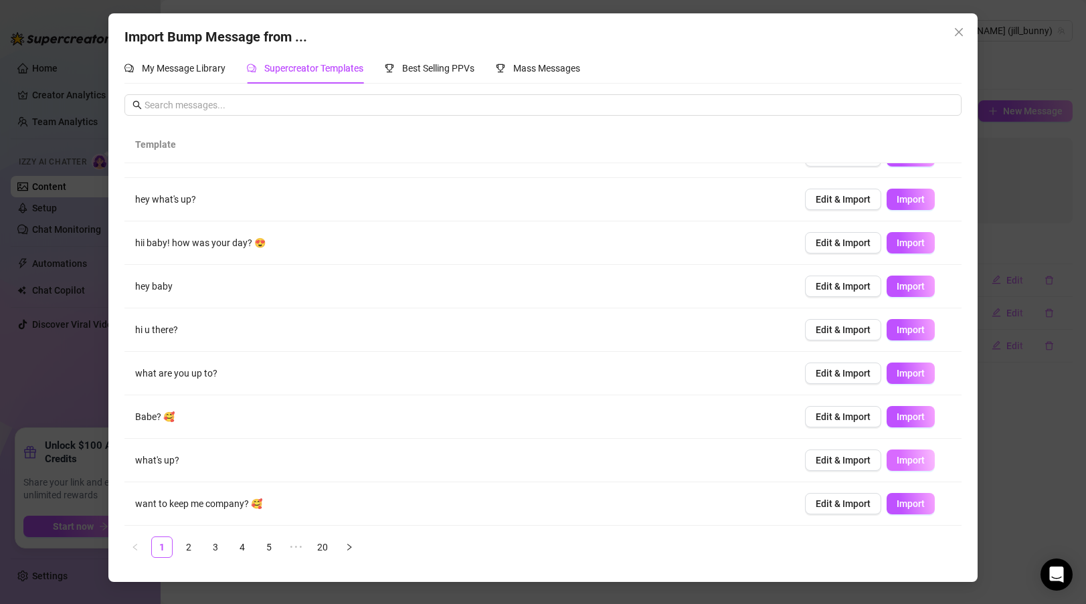
click at [918, 463] on span "Import" at bounding box center [911, 460] width 28 height 11
click at [908, 284] on span "Import" at bounding box center [911, 286] width 28 height 11
click at [910, 186] on td "Edit & Import Import" at bounding box center [878, 200] width 167 height 44
click at [191, 541] on link "2" at bounding box center [189, 548] width 20 height 20
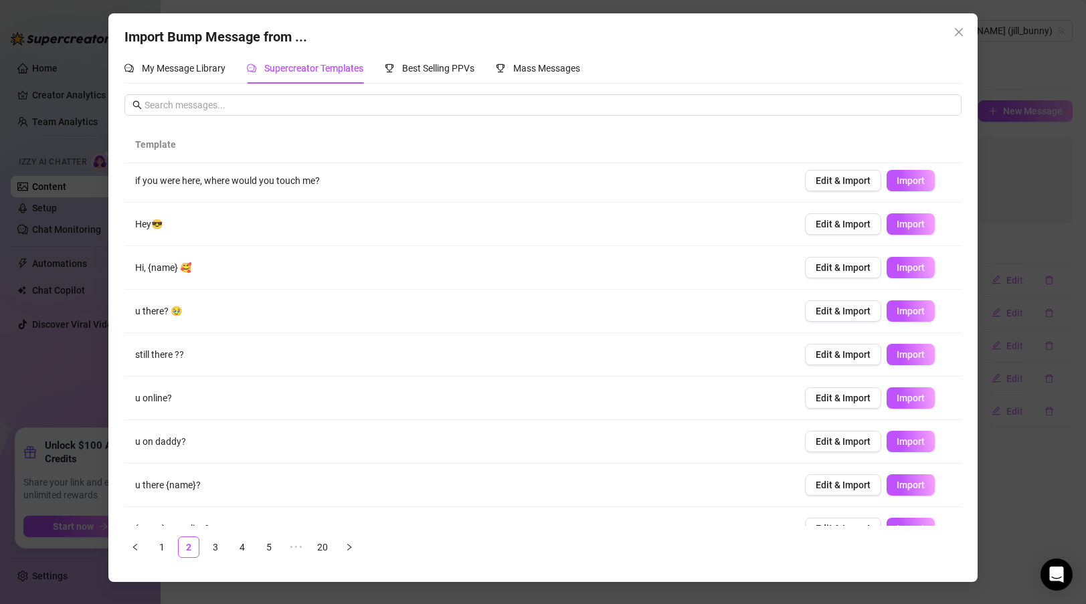
scroll to position [0, 0]
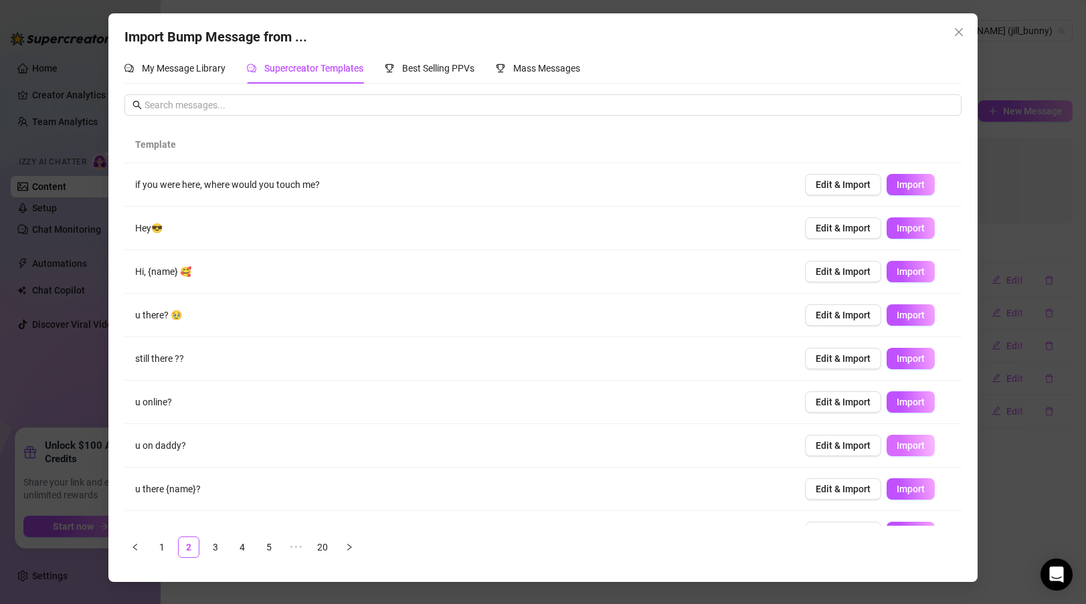
click at [909, 450] on span "Import" at bounding box center [911, 445] width 28 height 11
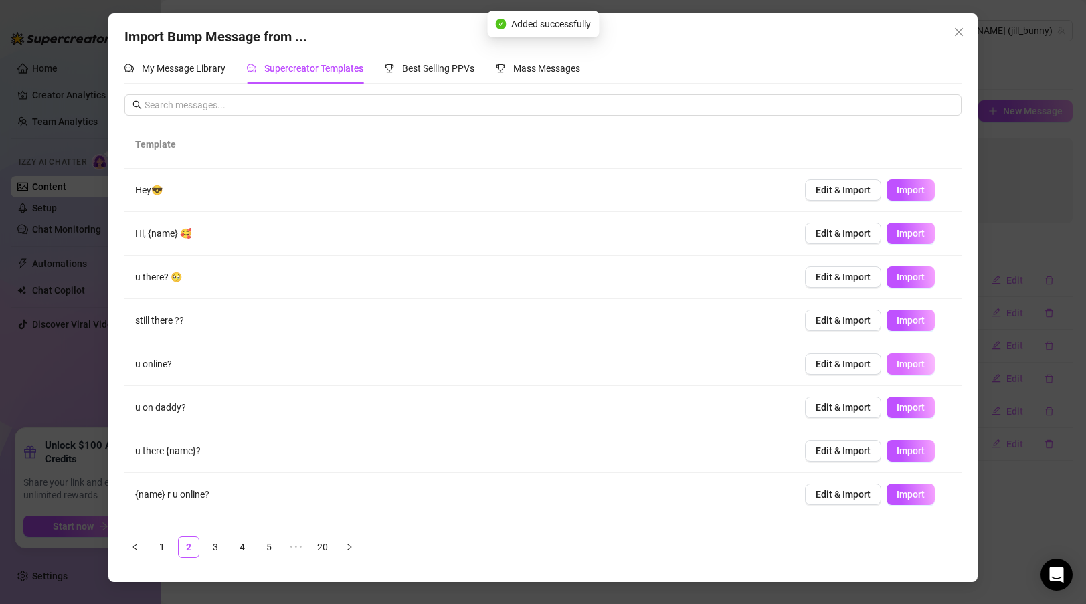
click at [918, 361] on span "Import" at bounding box center [911, 364] width 28 height 11
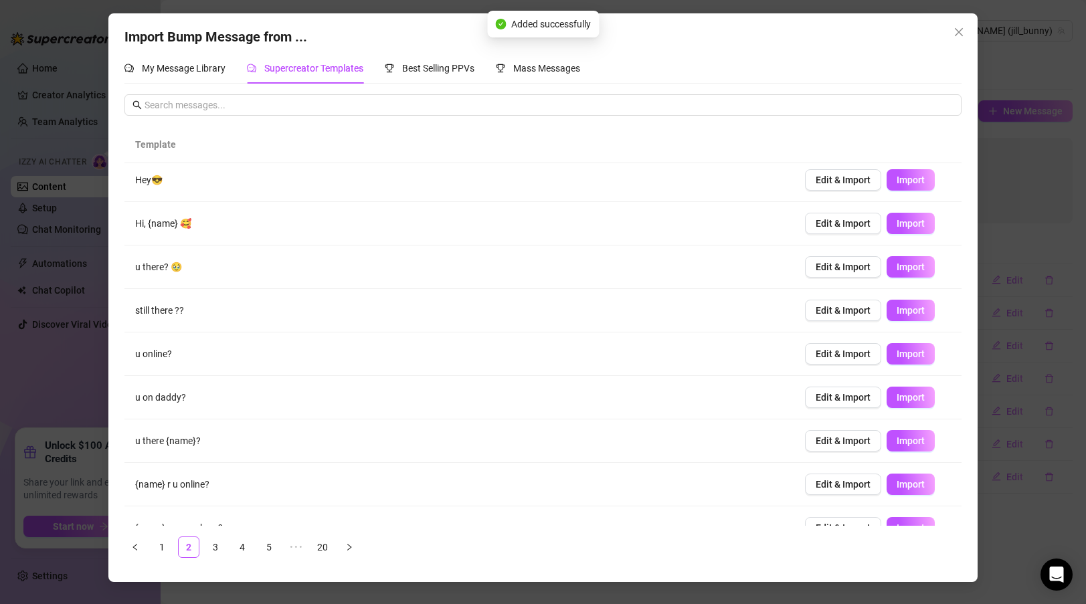
scroll to position [52, 0]
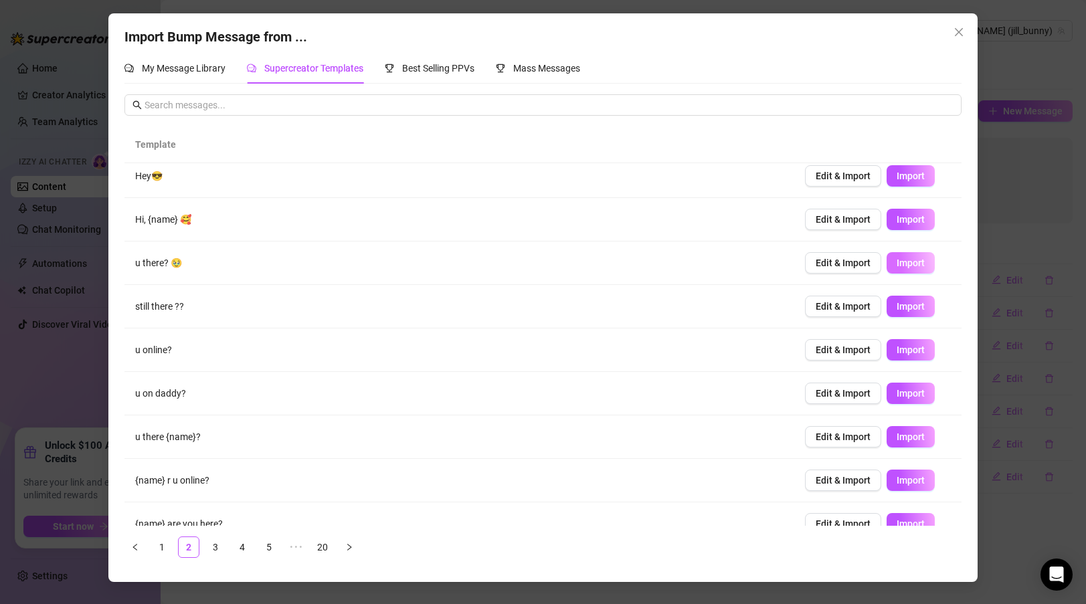
click at [914, 258] on span "Import" at bounding box center [911, 263] width 28 height 11
click at [908, 309] on span "Import" at bounding box center [911, 306] width 28 height 11
click at [212, 548] on link "3" at bounding box center [216, 548] width 20 height 20
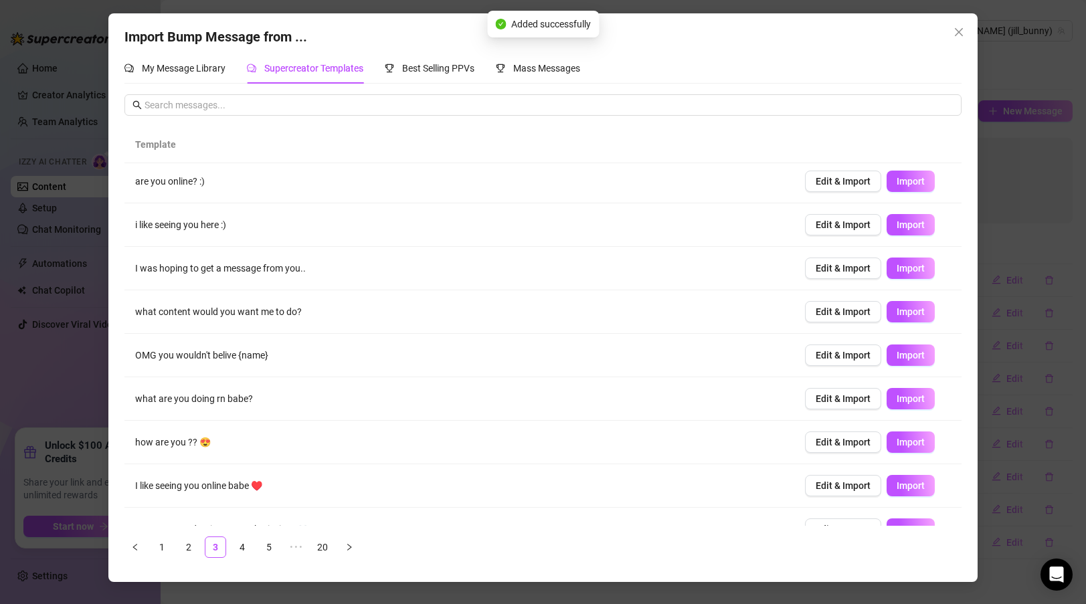
scroll to position [0, 0]
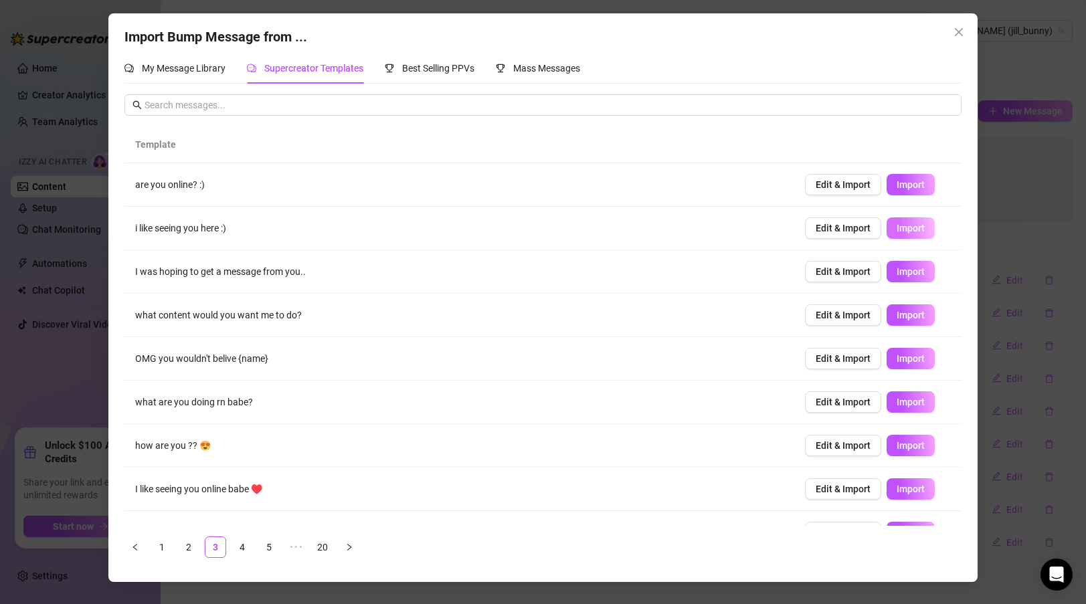
click at [916, 221] on button "Import" at bounding box center [911, 228] width 48 height 21
click at [926, 396] on button "Import" at bounding box center [911, 402] width 48 height 21
click at [916, 269] on span "Import" at bounding box center [911, 271] width 28 height 11
type textarea "I was hoping to get a message from you.."
click at [826, 272] on span "Edit & Import" at bounding box center [843, 271] width 55 height 11
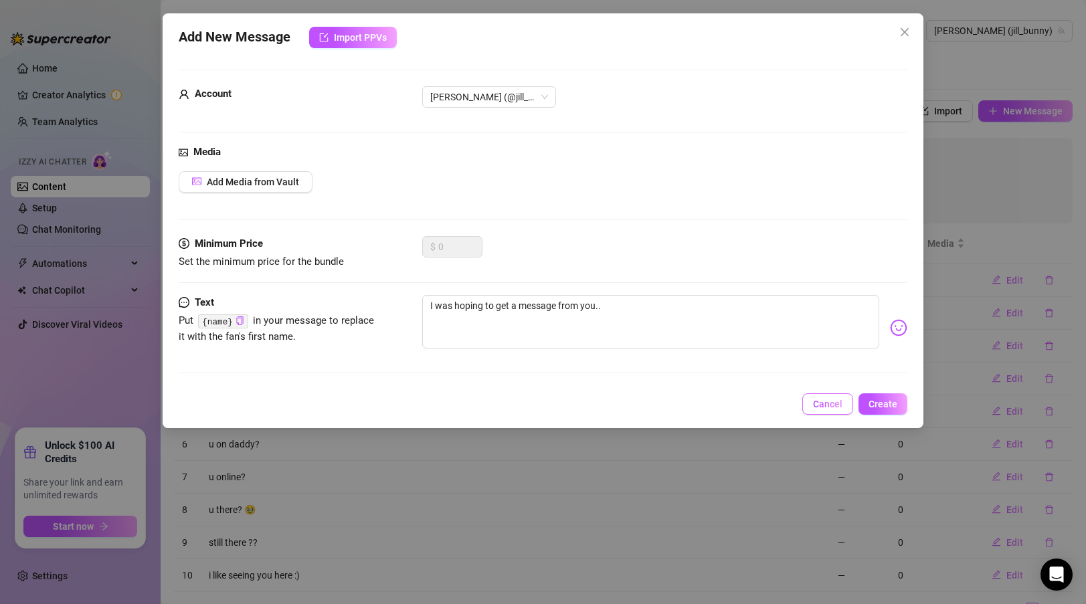
click at [827, 401] on span "Cancel" at bounding box center [827, 404] width 29 height 11
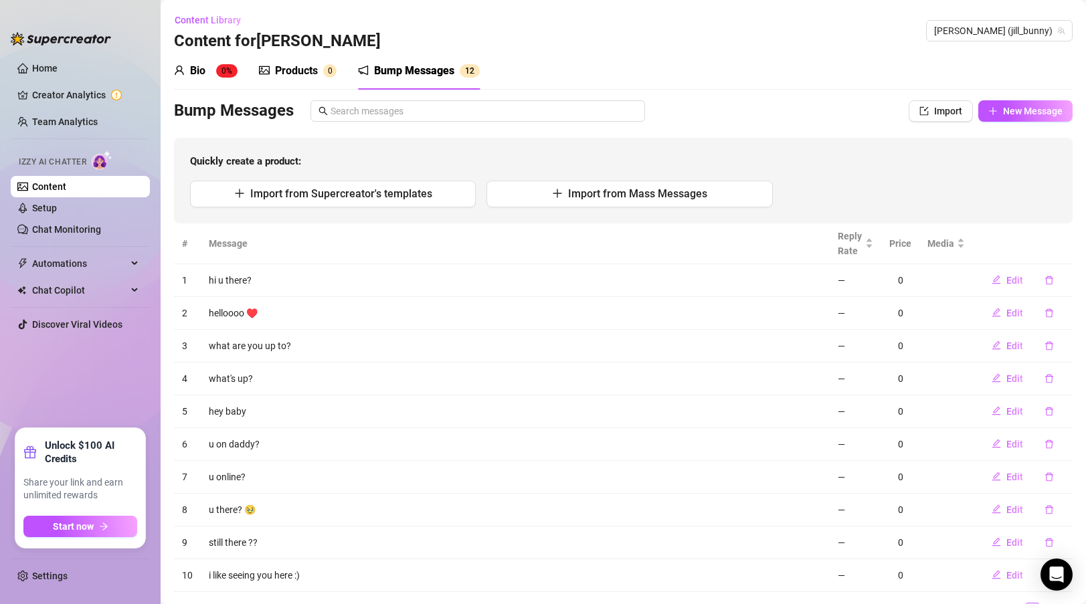
scroll to position [1, 0]
click at [424, 68] on div "Bump Messages" at bounding box center [414, 70] width 80 height 16
click at [47, 187] on link "Content" at bounding box center [49, 186] width 34 height 11
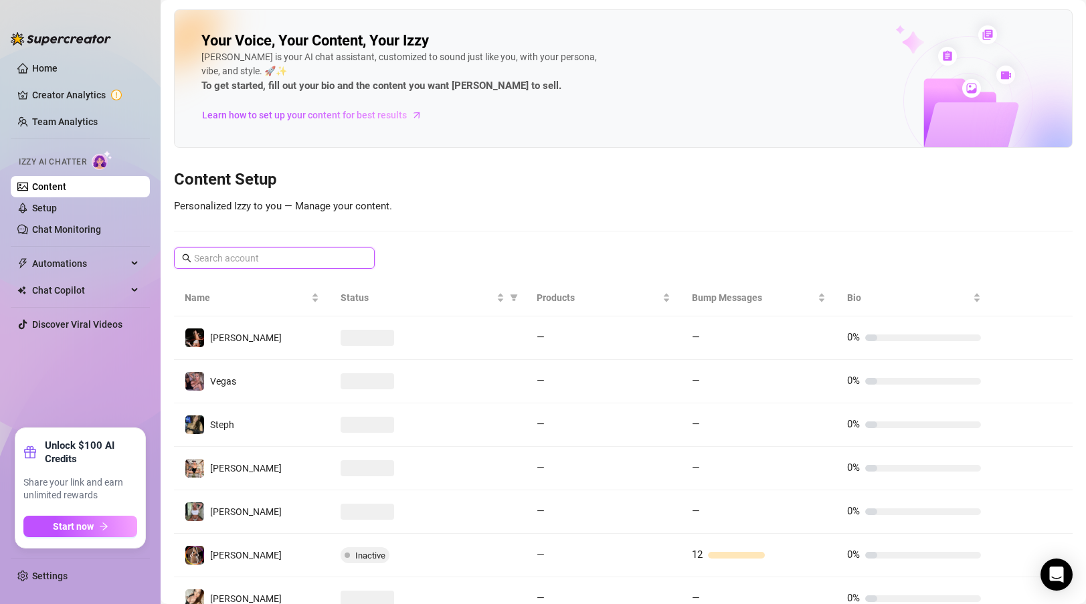
click at [244, 258] on input "text" at bounding box center [275, 258] width 162 height 15
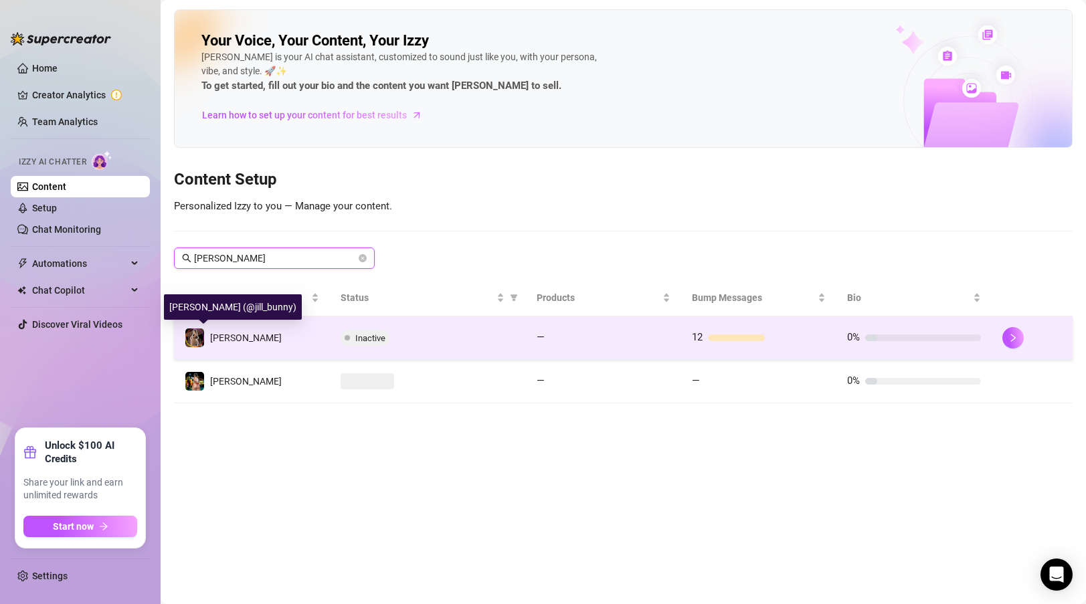
type input "jill"
click at [194, 338] on img at bounding box center [194, 338] width 19 height 19
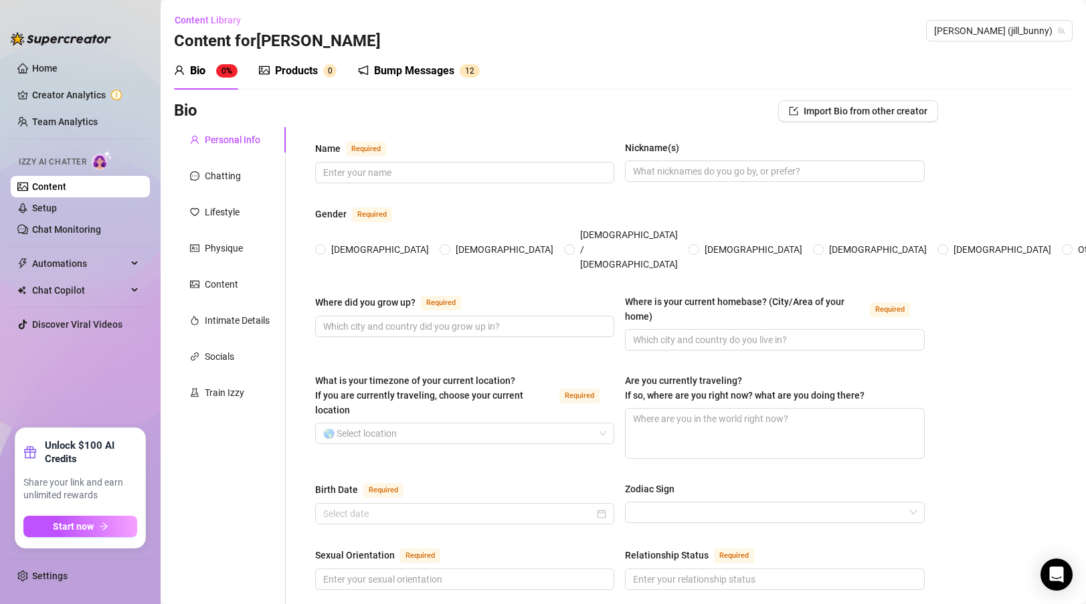
click at [205, 71] on div "Bio" at bounding box center [197, 71] width 15 height 16
click at [280, 76] on div "Products" at bounding box center [296, 71] width 43 height 16
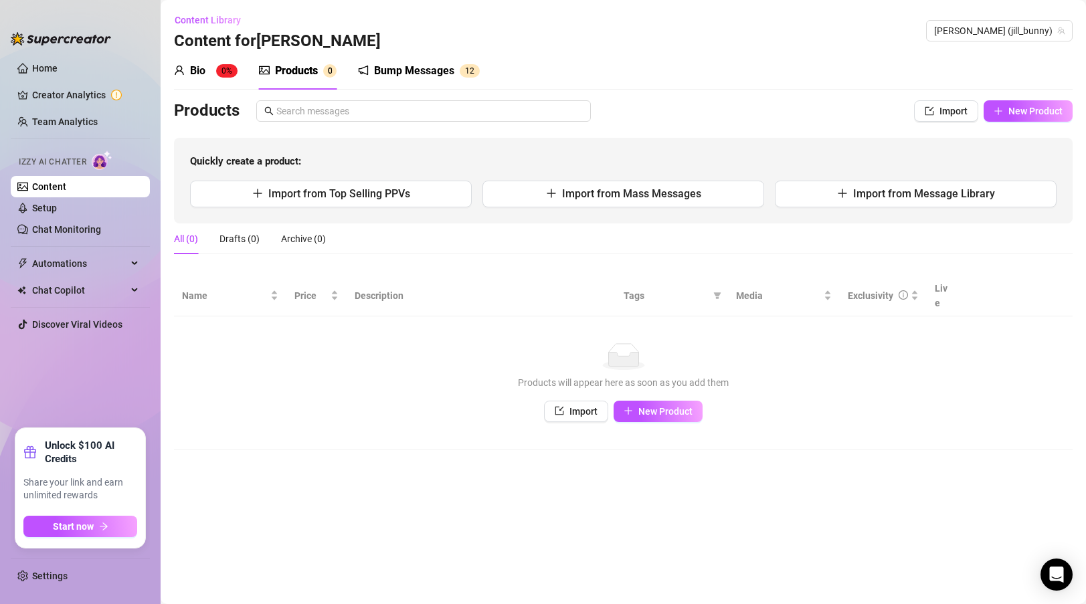
click at [386, 69] on div "Bump Messages" at bounding box center [414, 71] width 80 height 16
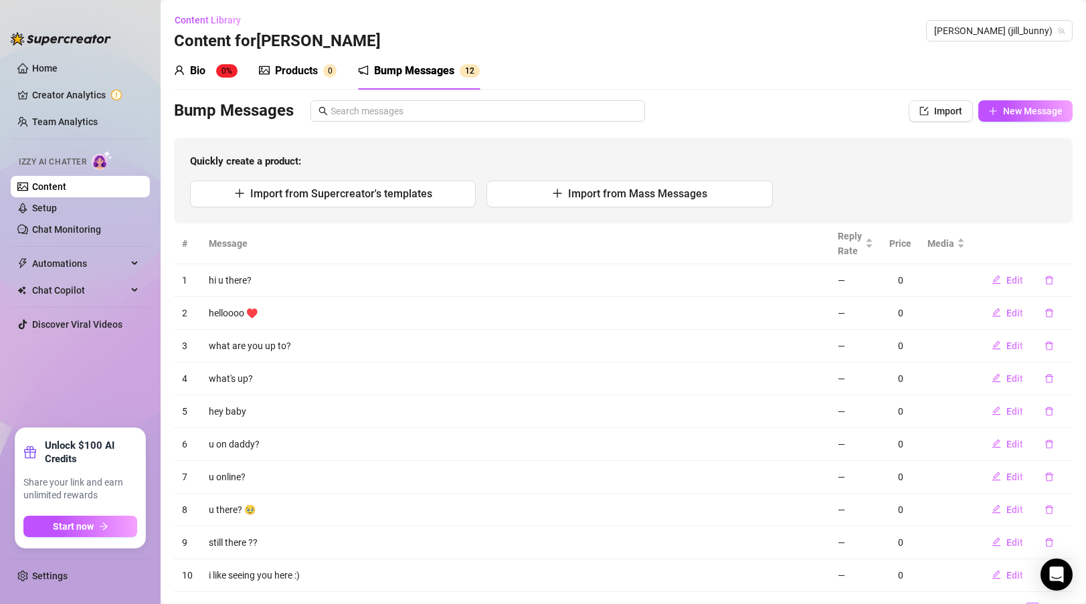
scroll to position [65, 0]
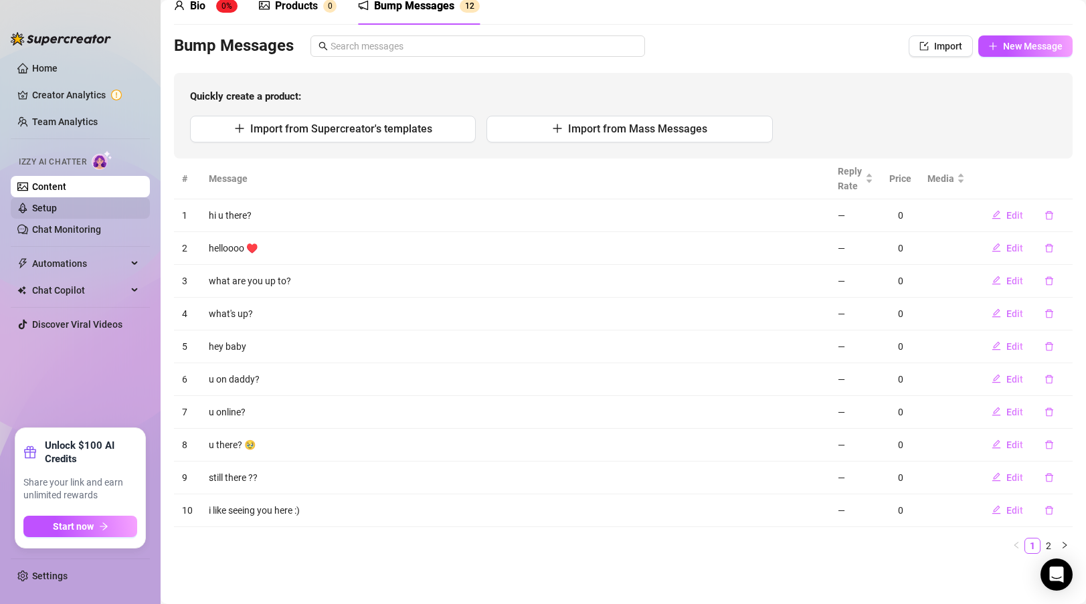
click at [57, 203] on link "Setup" at bounding box center [44, 208] width 25 height 11
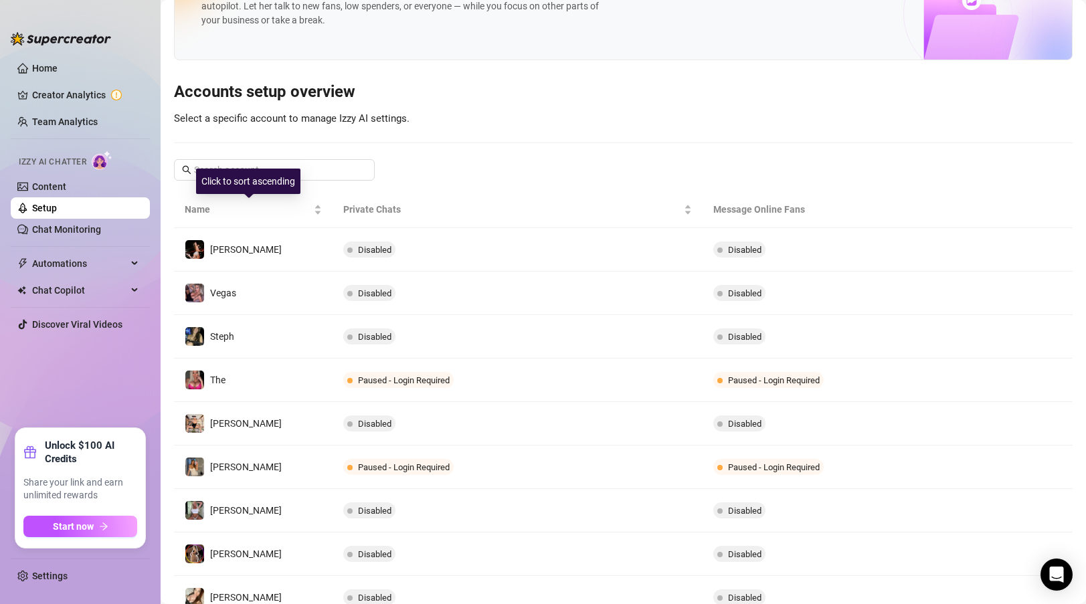
click at [239, 173] on div "Click to sort ascending" at bounding box center [248, 181] width 104 height 25
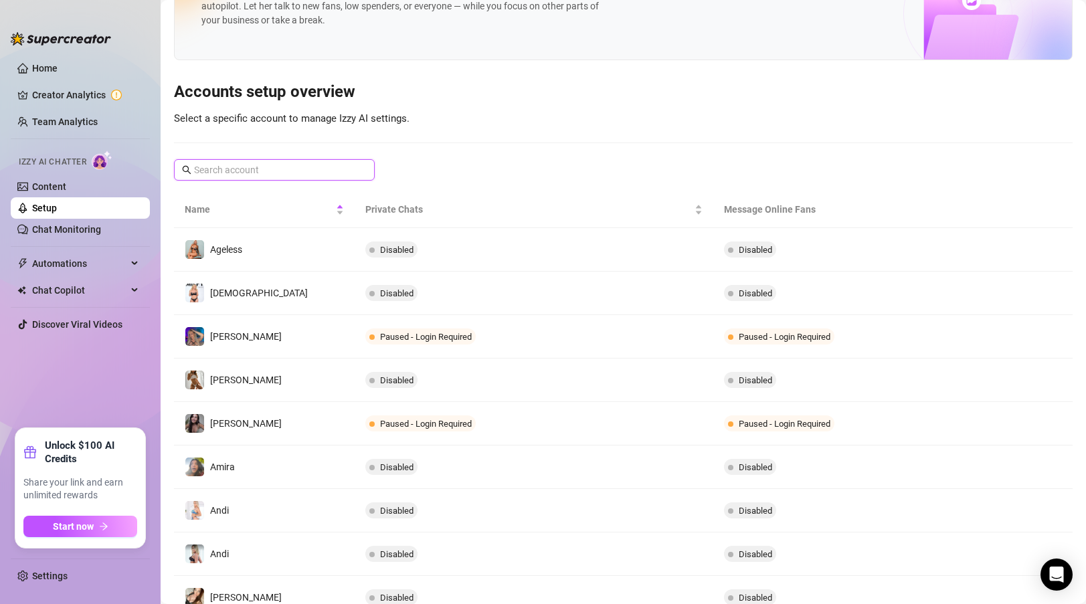
click at [256, 163] on input "text" at bounding box center [275, 170] width 162 height 15
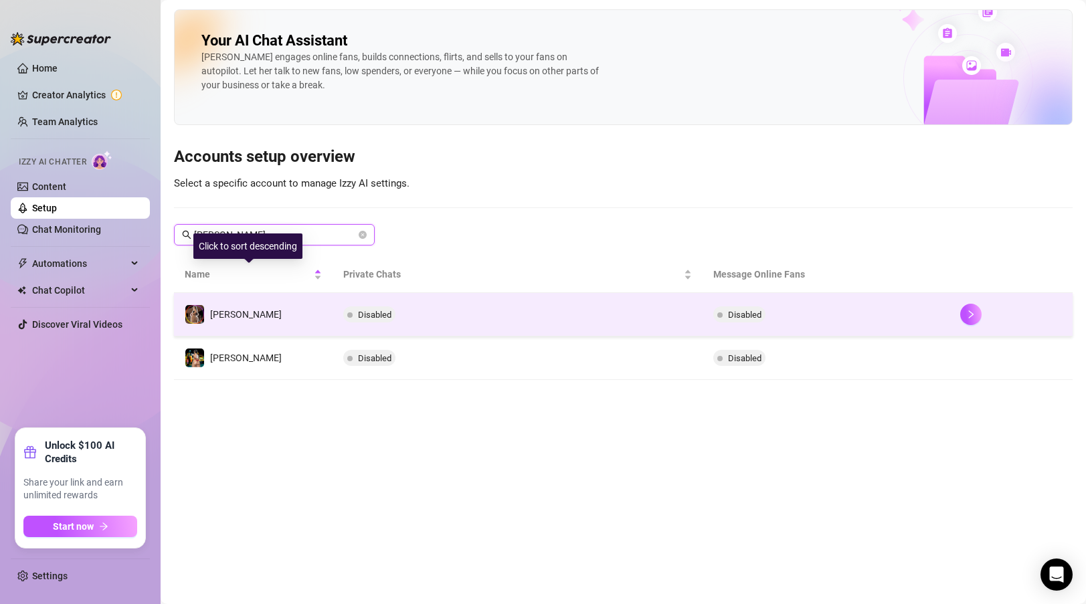
type input "jill"
click at [238, 311] on td "[PERSON_NAME]" at bounding box center [253, 315] width 159 height 44
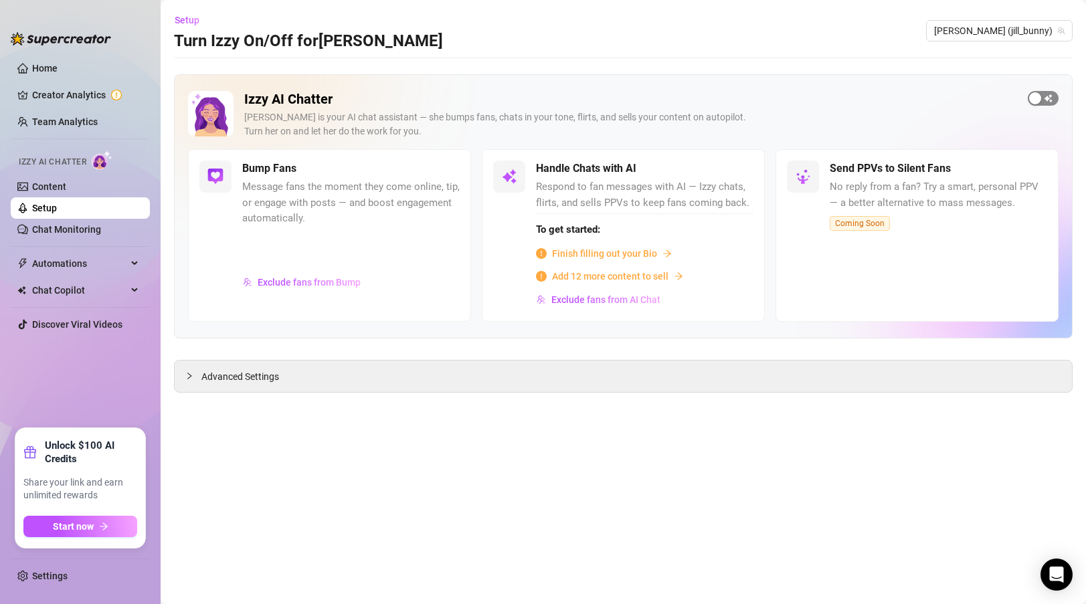
click at [1046, 92] on span "button" at bounding box center [1043, 98] width 31 height 15
click at [314, 287] on span "Exclude fans from Bump" at bounding box center [309, 282] width 103 height 11
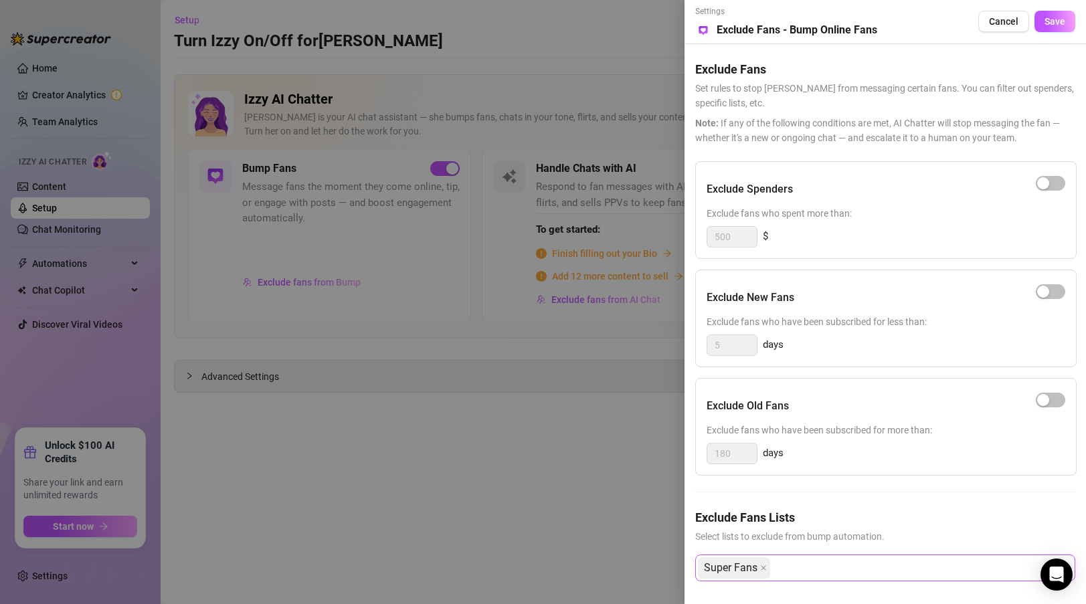
click at [836, 568] on div "Super Fans" at bounding box center [878, 568] width 361 height 24
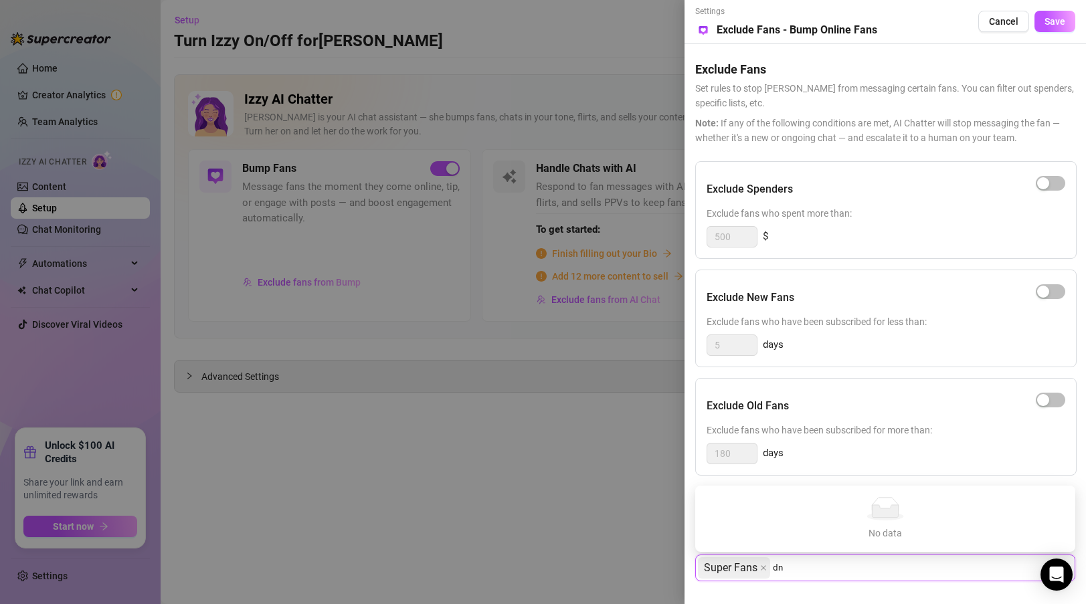
type input "d"
type input "e"
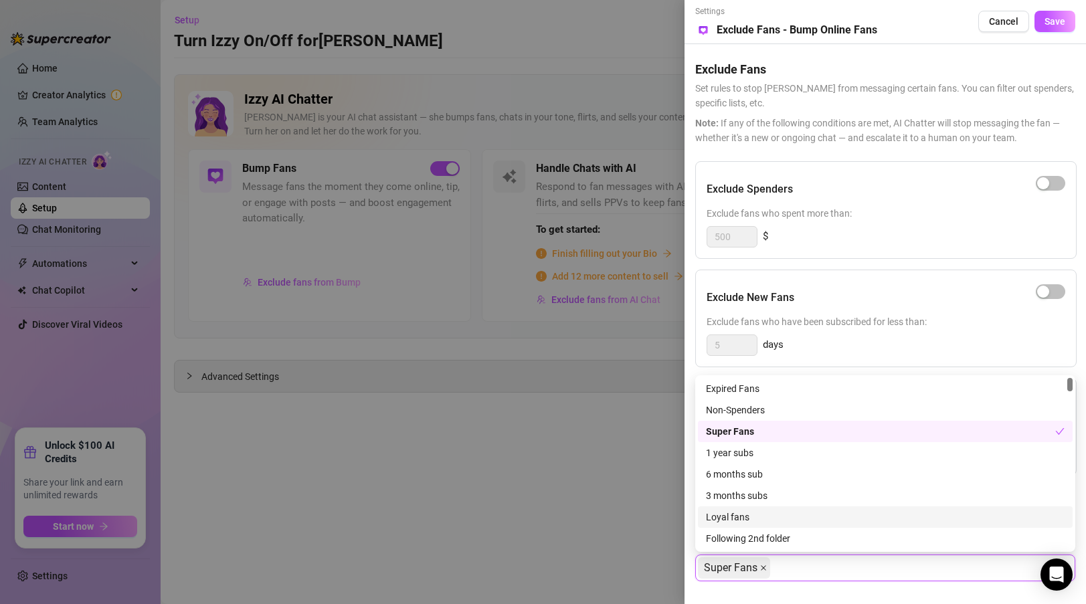
click at [762, 577] on span at bounding box center [763, 568] width 7 height 20
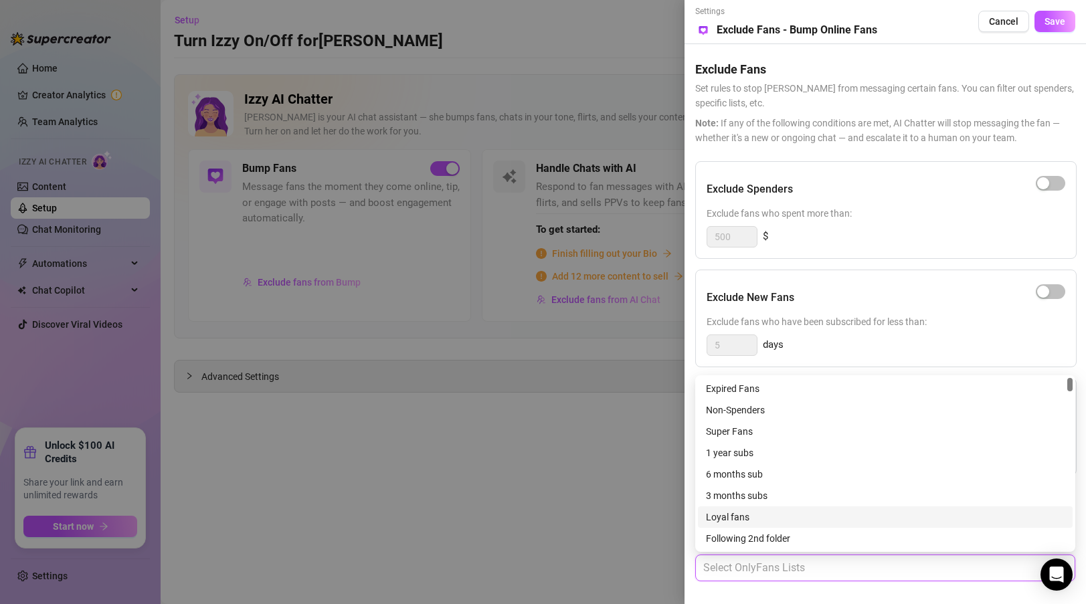
click at [764, 572] on div at bounding box center [878, 568] width 361 height 24
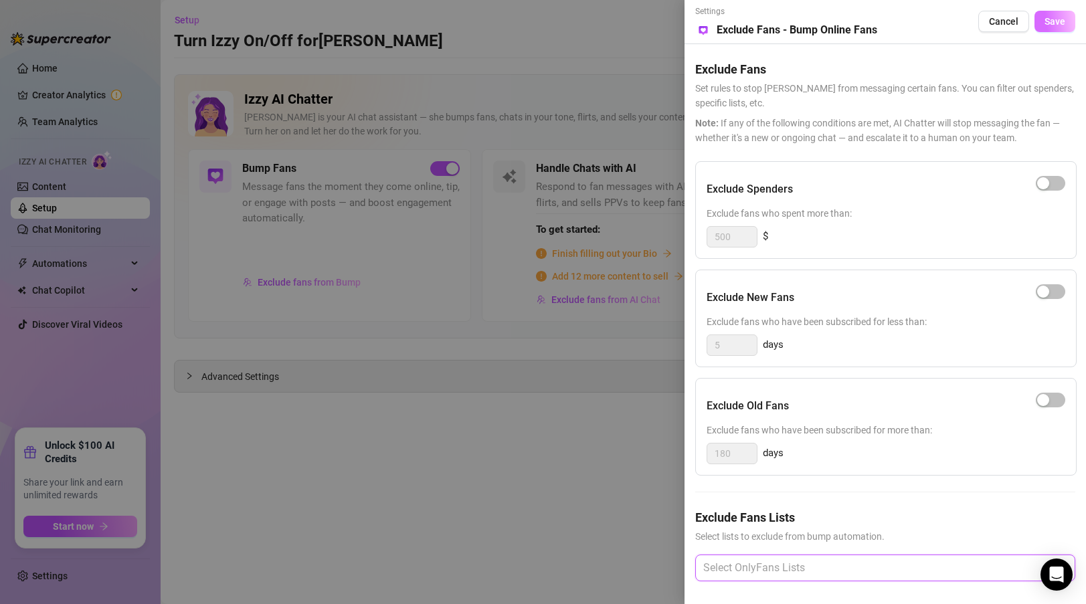
click at [1067, 23] on button "Save" at bounding box center [1055, 21] width 41 height 21
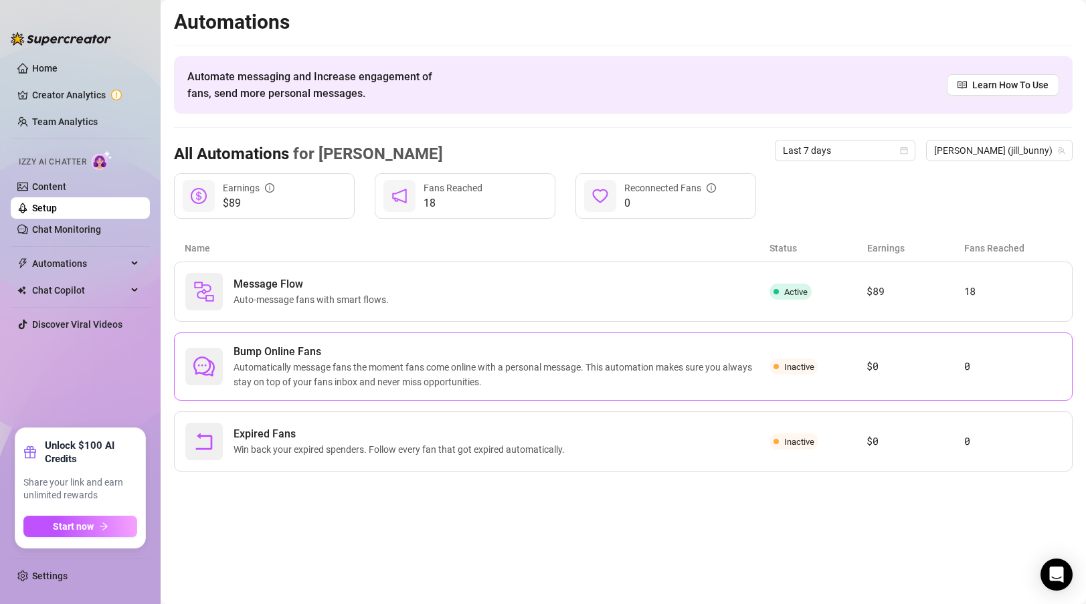
click at [289, 370] on span "Automatically message fans the moment fans come online with a personal message.…" at bounding box center [502, 374] width 536 height 29
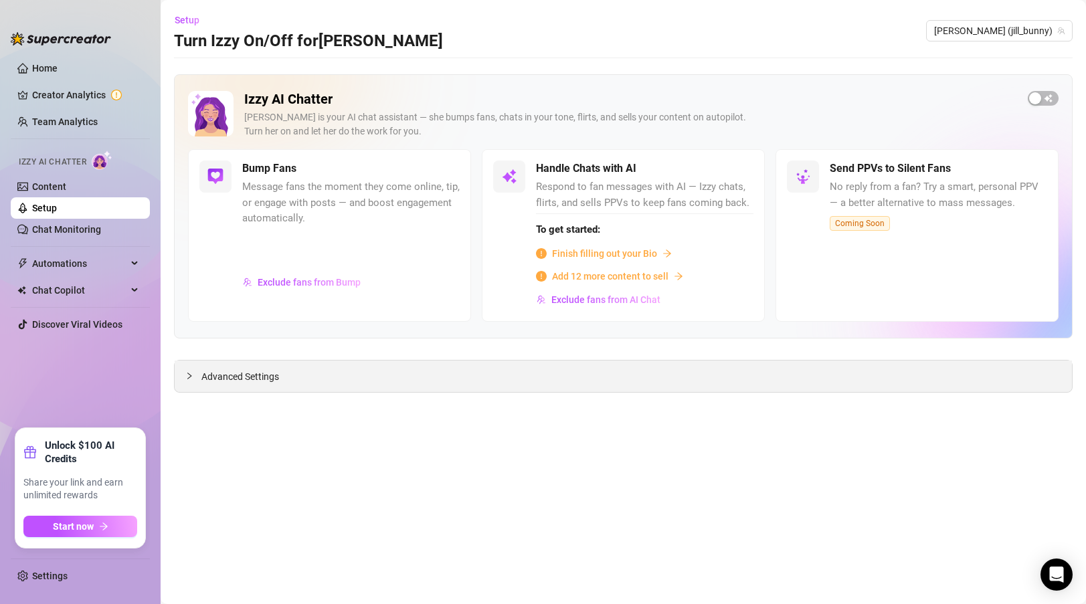
click at [183, 382] on div "Advanced Settings" at bounding box center [624, 376] width 898 height 31
click at [187, 378] on icon "collapsed" at bounding box center [189, 376] width 8 height 8
click at [198, 372] on div at bounding box center [193, 376] width 16 height 15
click at [193, 375] on icon "collapsed" at bounding box center [189, 376] width 8 height 8
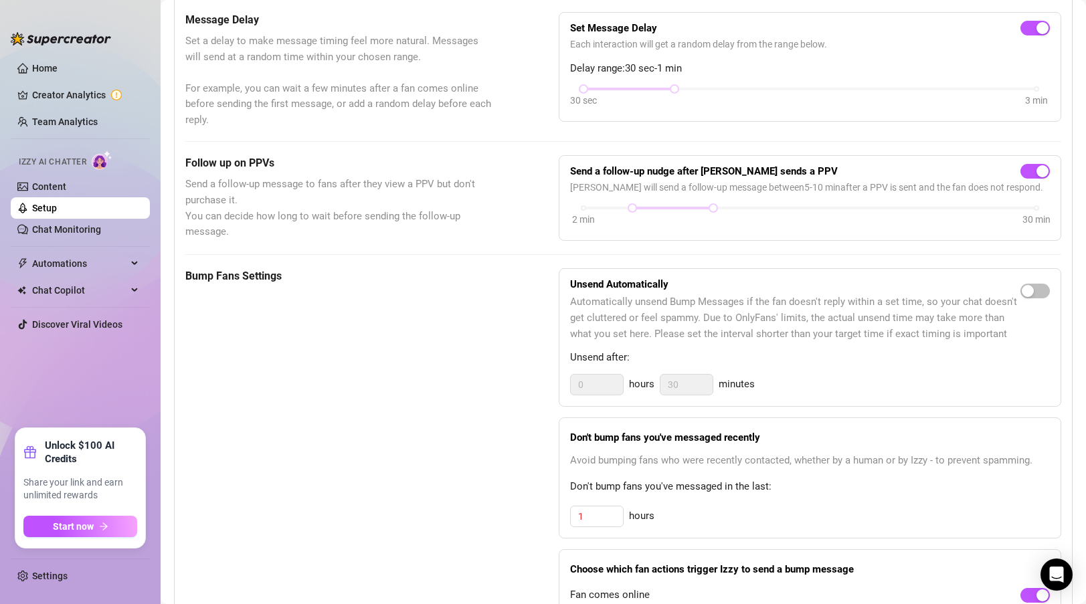
scroll to position [450, 0]
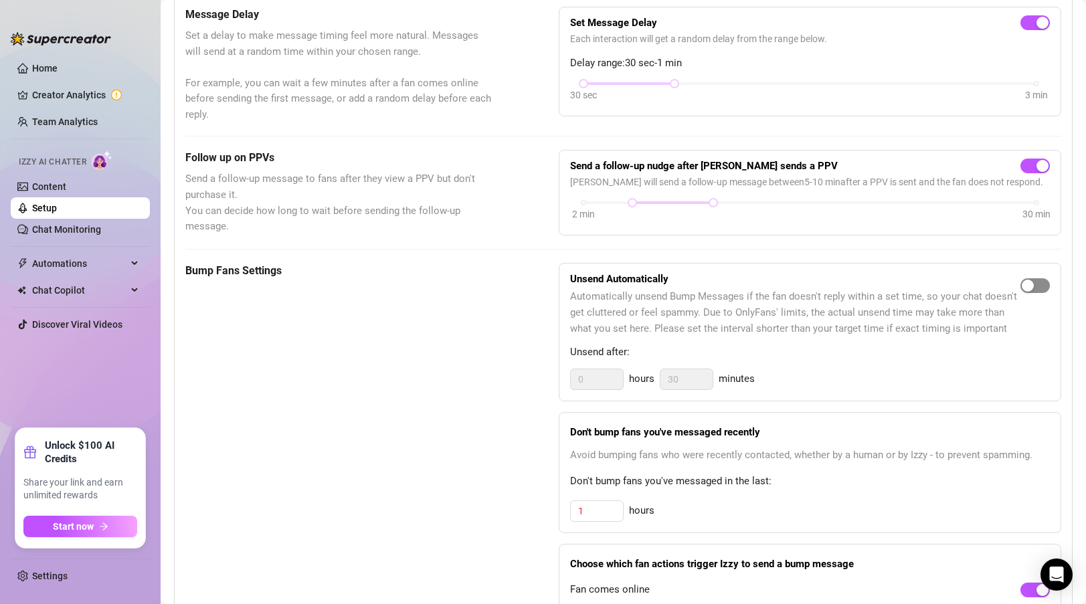
click at [1036, 280] on span "button" at bounding box center [1035, 285] width 29 height 15
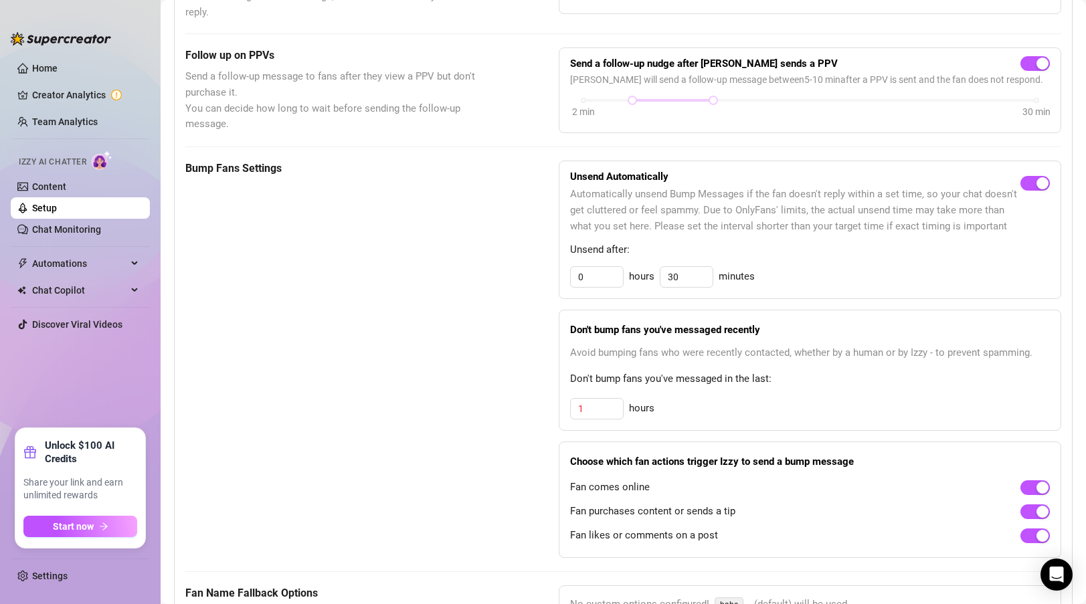
scroll to position [570, 0]
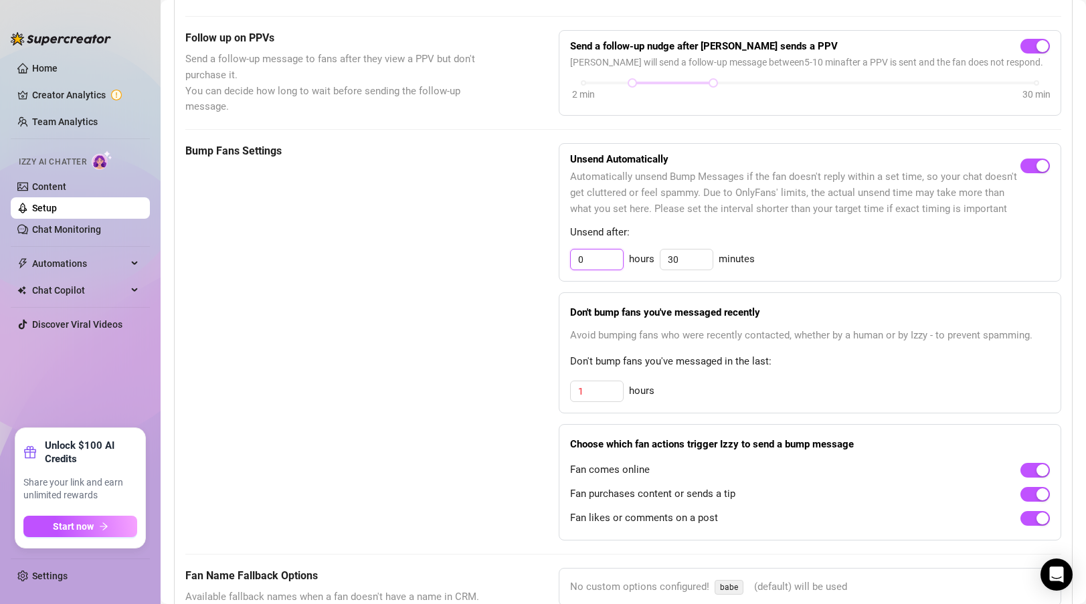
click at [588, 264] on input "0" at bounding box center [597, 260] width 52 height 20
type input "1"
click at [532, 293] on div "Bump Fans Settings Unsend Automatically Automatically unsend Bump Messages if t…" at bounding box center [623, 341] width 876 height 397
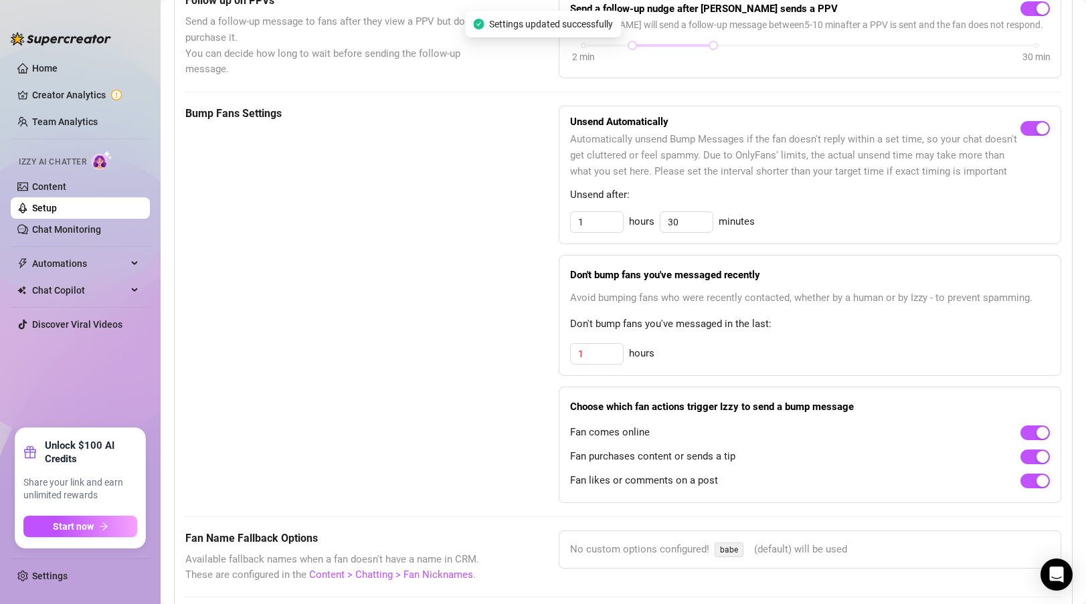
scroll to position [609, 0]
click at [598, 357] on input "1" at bounding box center [597, 353] width 52 height 20
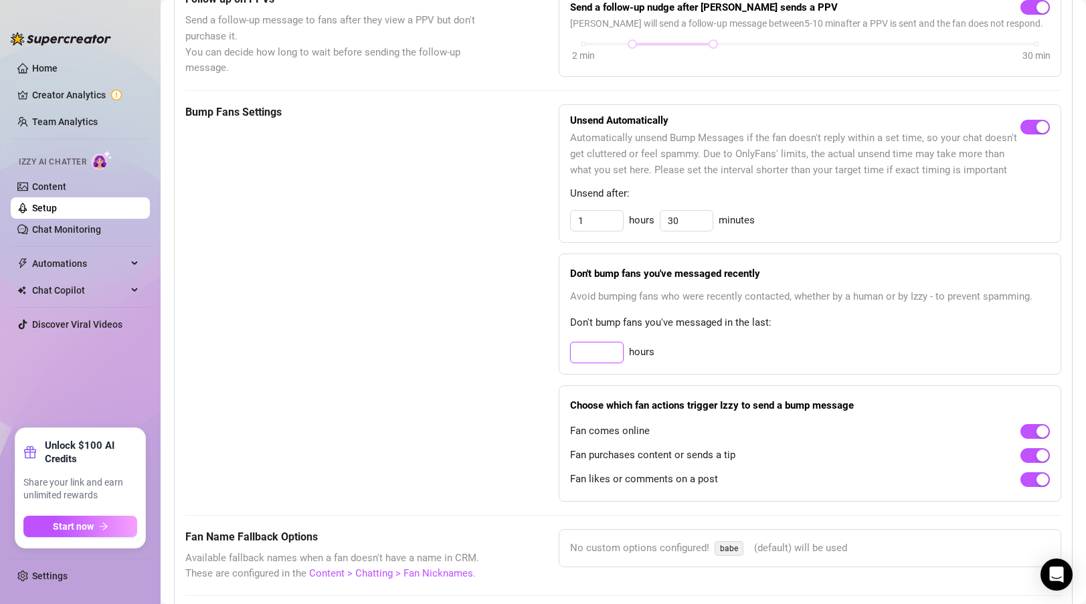
type input "1"
type input "5"
type input "3"
click at [511, 314] on div "Bump Fans Settings Unsend Automatically Automatically unsend Bump Messages if t…" at bounding box center [623, 302] width 876 height 397
click at [609, 219] on input "1" at bounding box center [597, 221] width 52 height 20
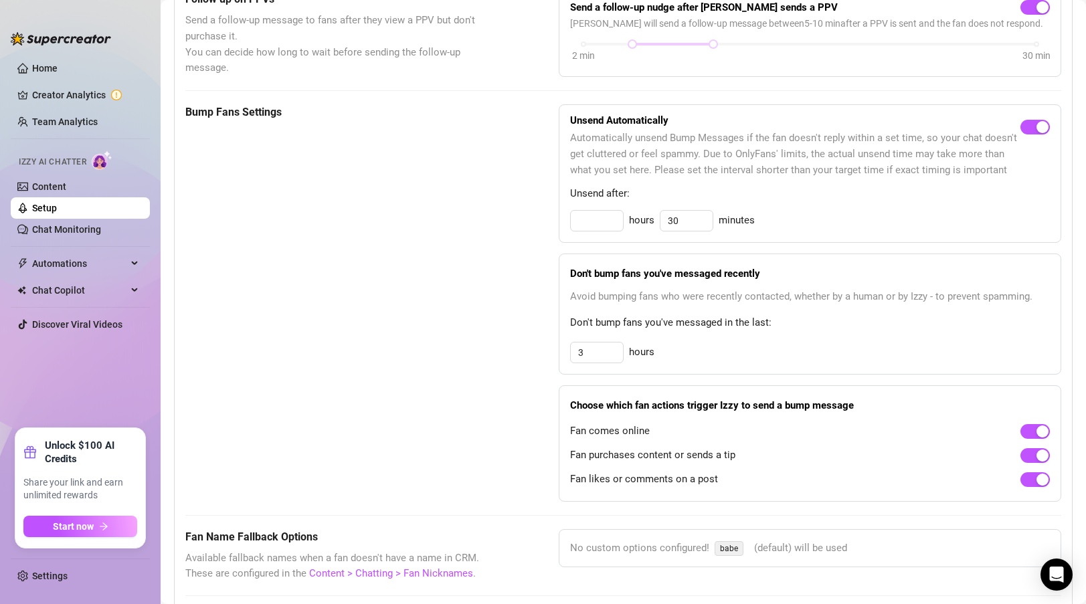
click at [486, 218] on div "Bump Fans Settings" at bounding box center [338, 302] width 307 height 397
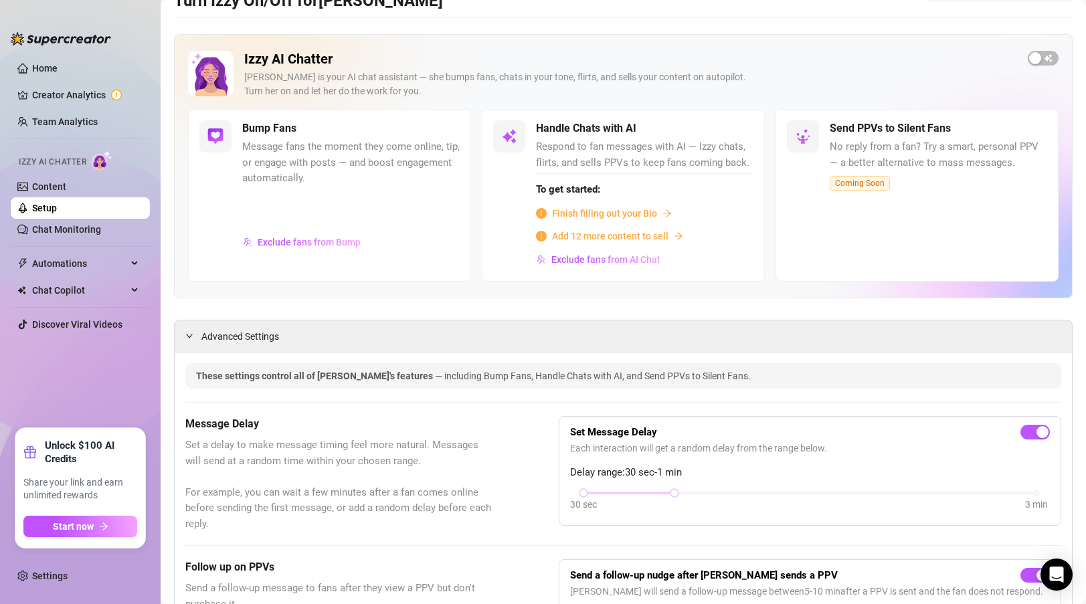
scroll to position [0, 0]
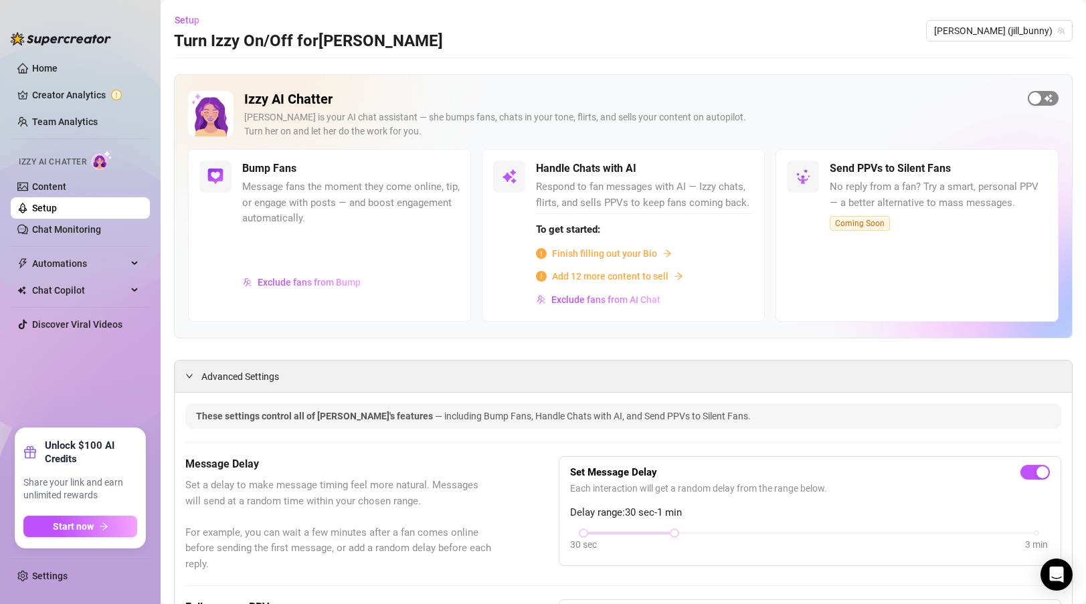
click at [1053, 98] on span "button" at bounding box center [1043, 98] width 31 height 15
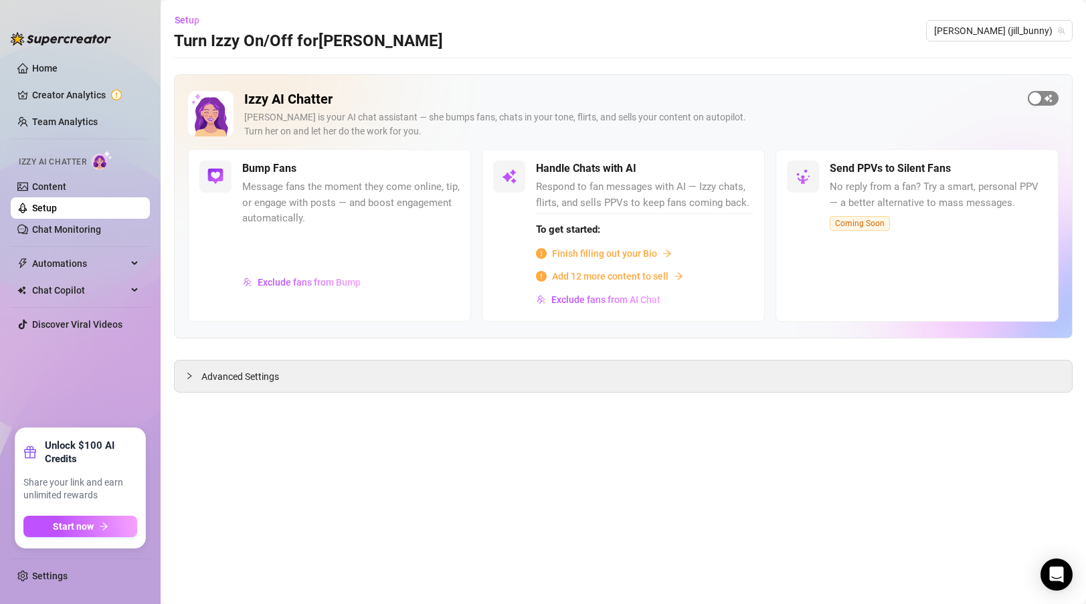
click at [1044, 94] on span "button" at bounding box center [1043, 98] width 31 height 15
click at [71, 266] on span "Automations" at bounding box center [79, 263] width 95 height 21
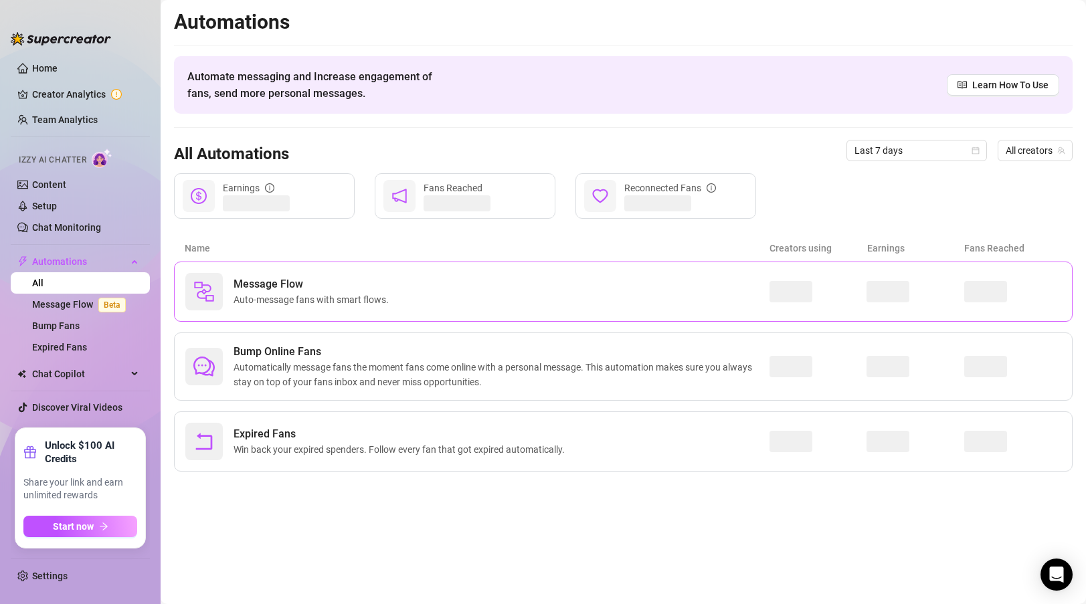
click at [580, 280] on div "Message Flow Auto-message fans with smart flows." at bounding box center [477, 291] width 584 height 37
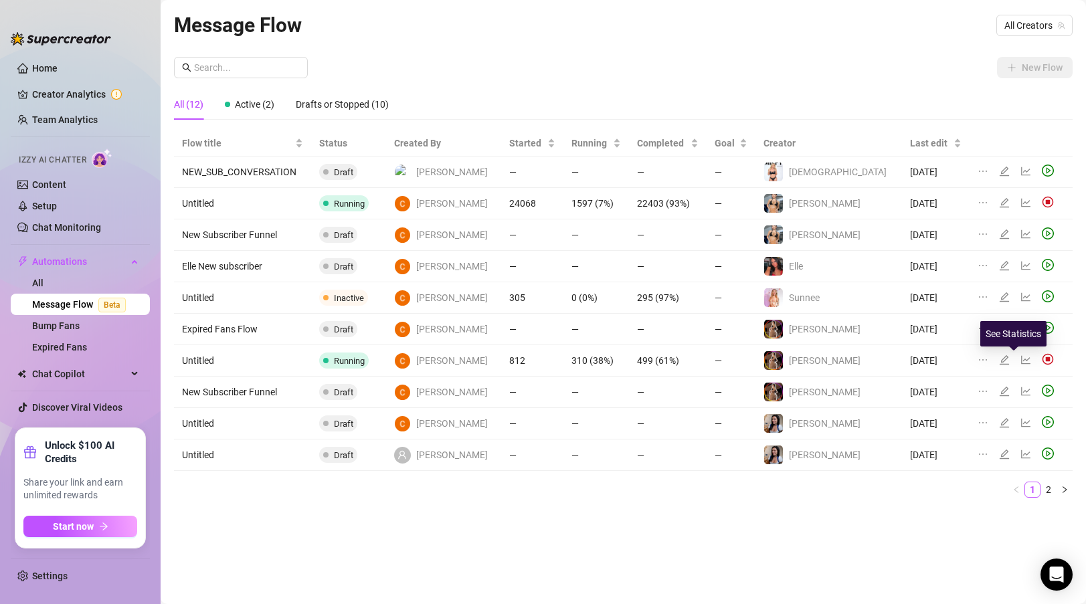
click at [1021, 360] on icon "line-chart" at bounding box center [1026, 360] width 11 height 11
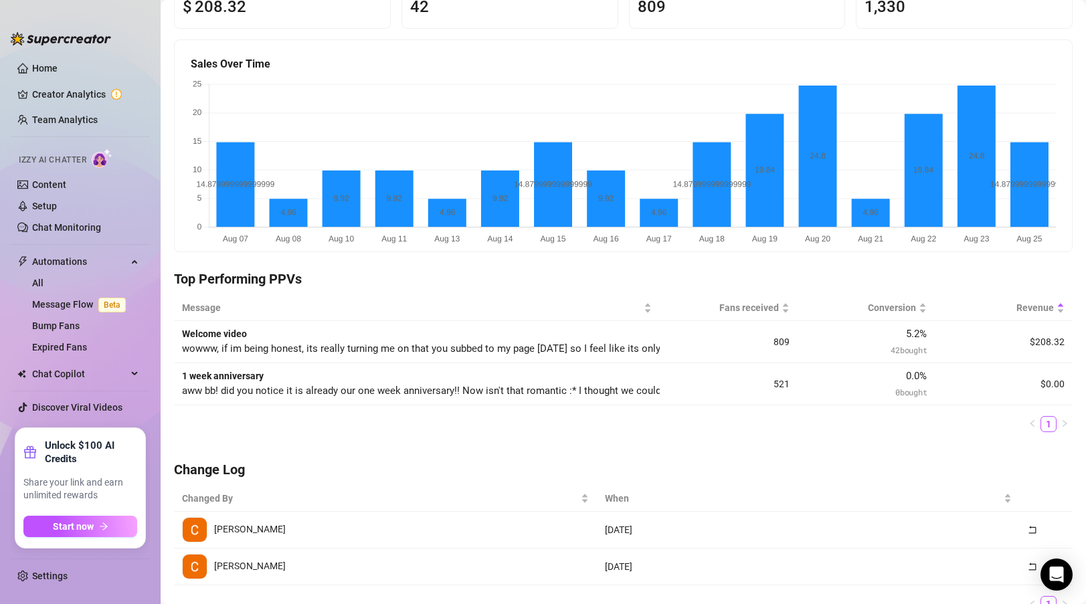
scroll to position [62, 0]
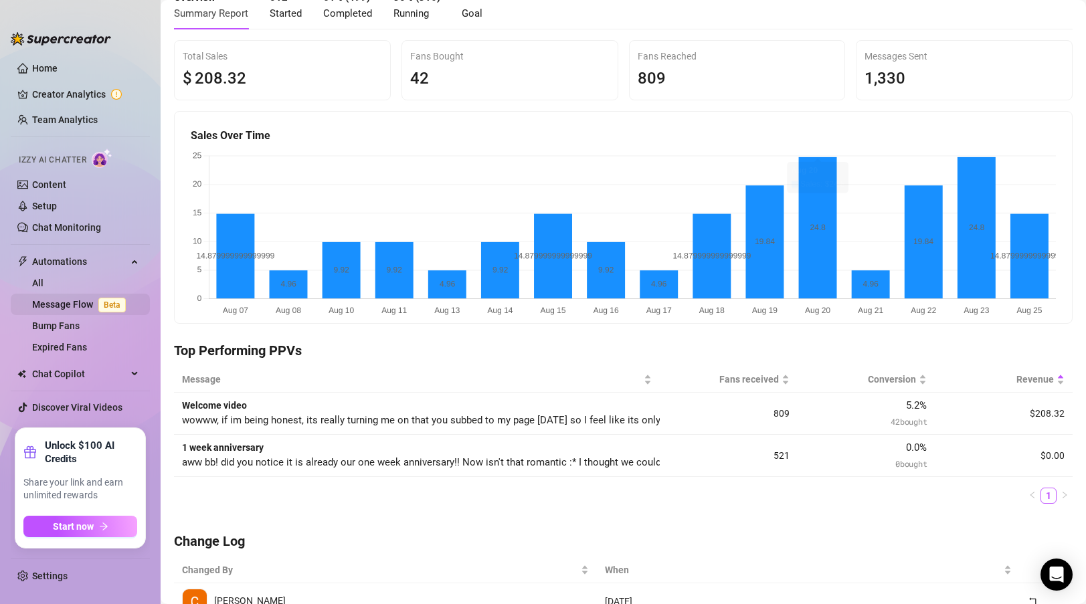
click at [85, 305] on link "Message Flow Beta" at bounding box center [81, 304] width 99 height 11
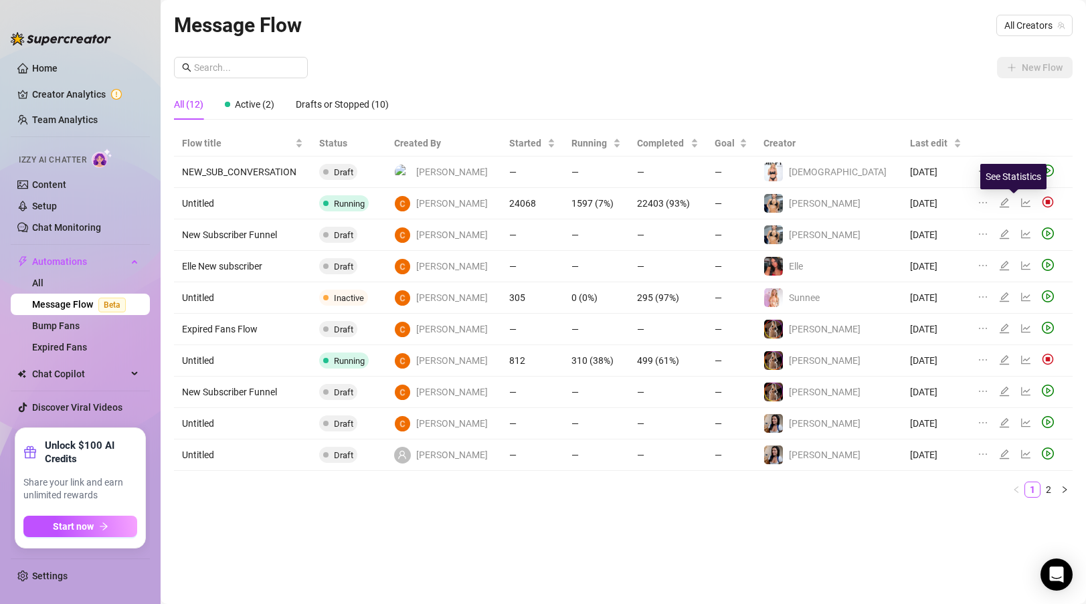
click at [1021, 200] on icon "line-chart" at bounding box center [1026, 202] width 11 height 11
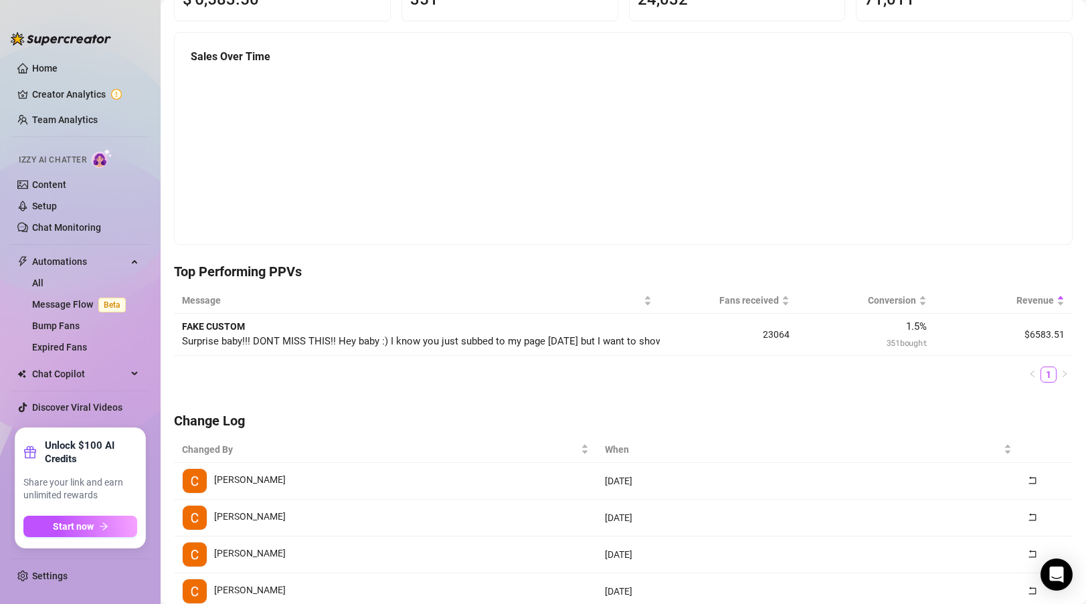
scroll to position [146, 0]
